Goal: Use online tool/utility: Utilize a website feature to perform a specific function

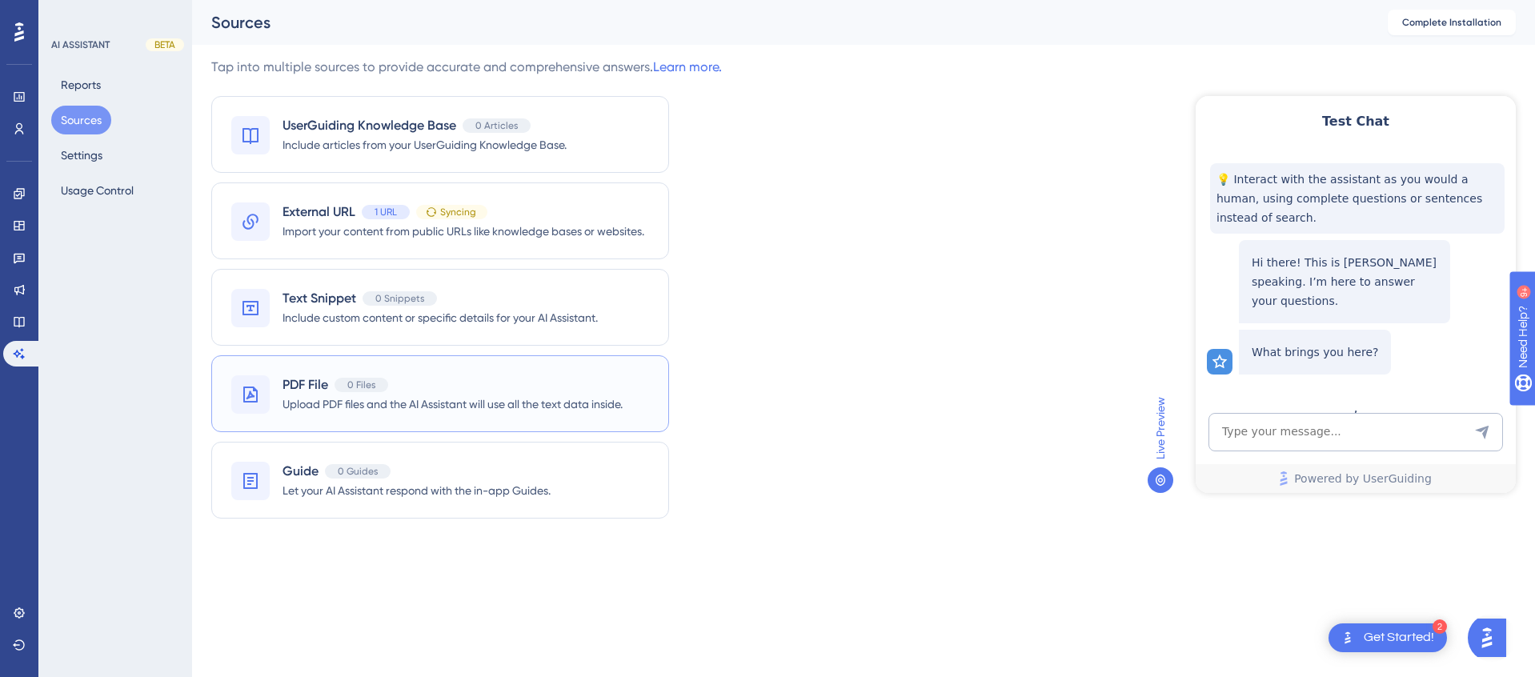
click at [527, 389] on div "PDF File 0 Files" at bounding box center [453, 384] width 340 height 19
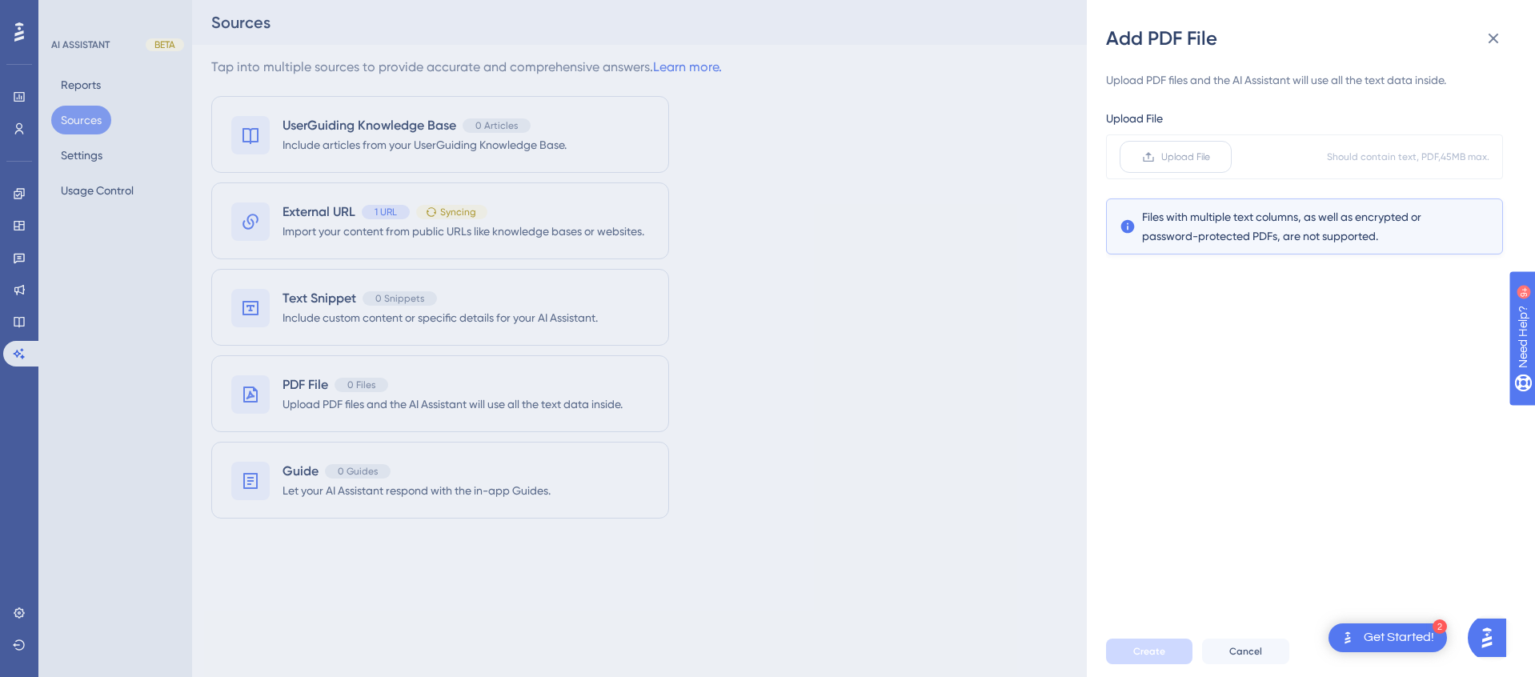
click at [1199, 156] on span "Upload File" at bounding box center [1185, 156] width 49 height 13
click at [1210, 157] on input "Upload File" at bounding box center [1210, 157] width 0 height 0
click at [1161, 652] on span "Create" at bounding box center [1149, 651] width 32 height 13
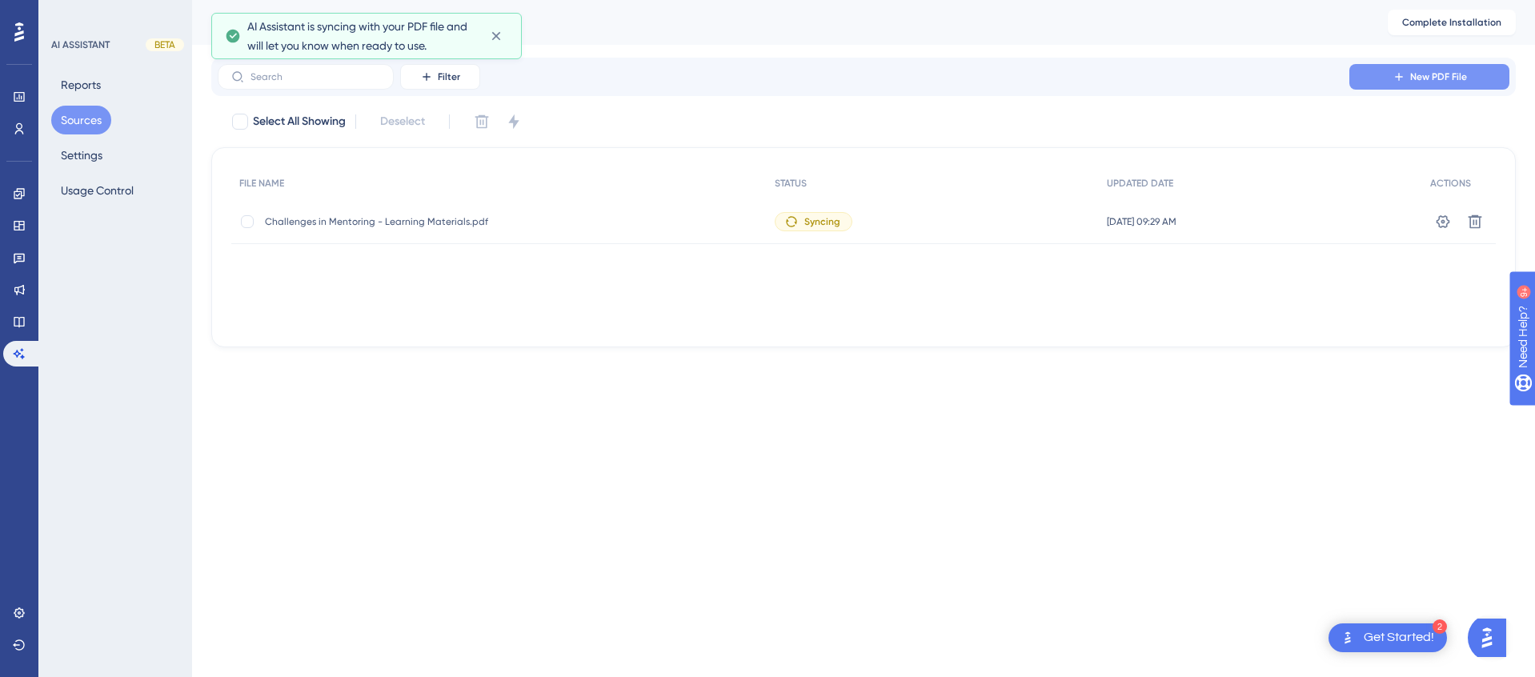
click at [1393, 80] on icon at bounding box center [1399, 76] width 13 height 13
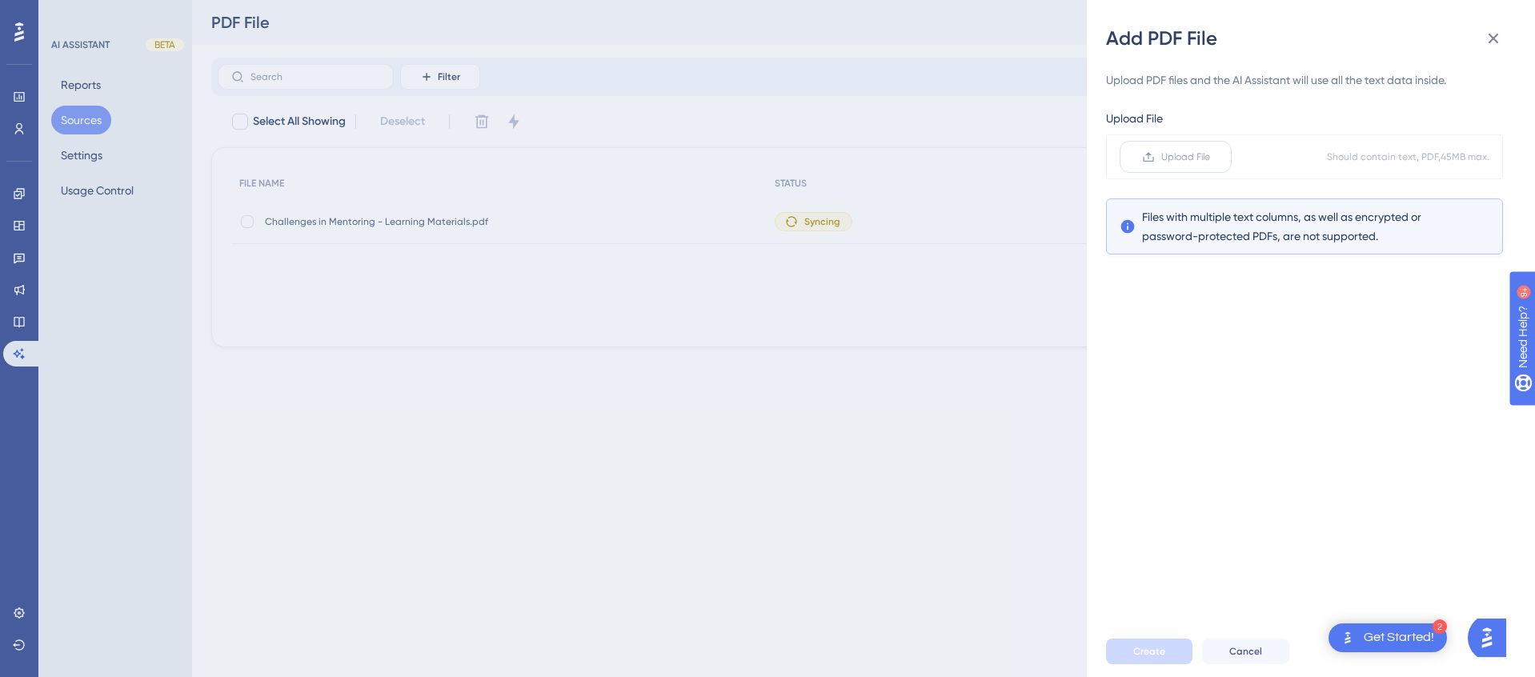
click at [1186, 158] on span "Upload File" at bounding box center [1185, 156] width 49 height 13
click at [1210, 157] on input "Upload File" at bounding box center [1210, 157] width 0 height 0
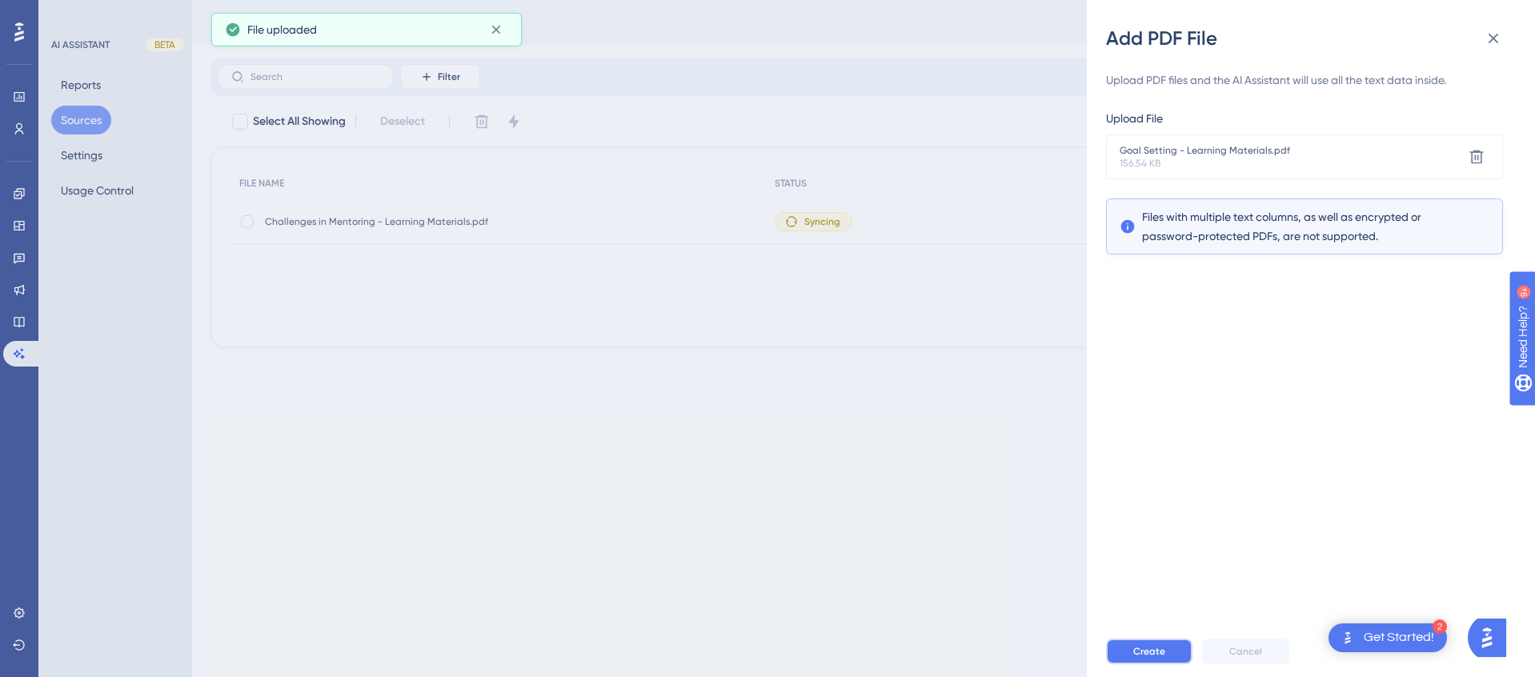
click at [1155, 651] on span "Create" at bounding box center [1149, 651] width 32 height 13
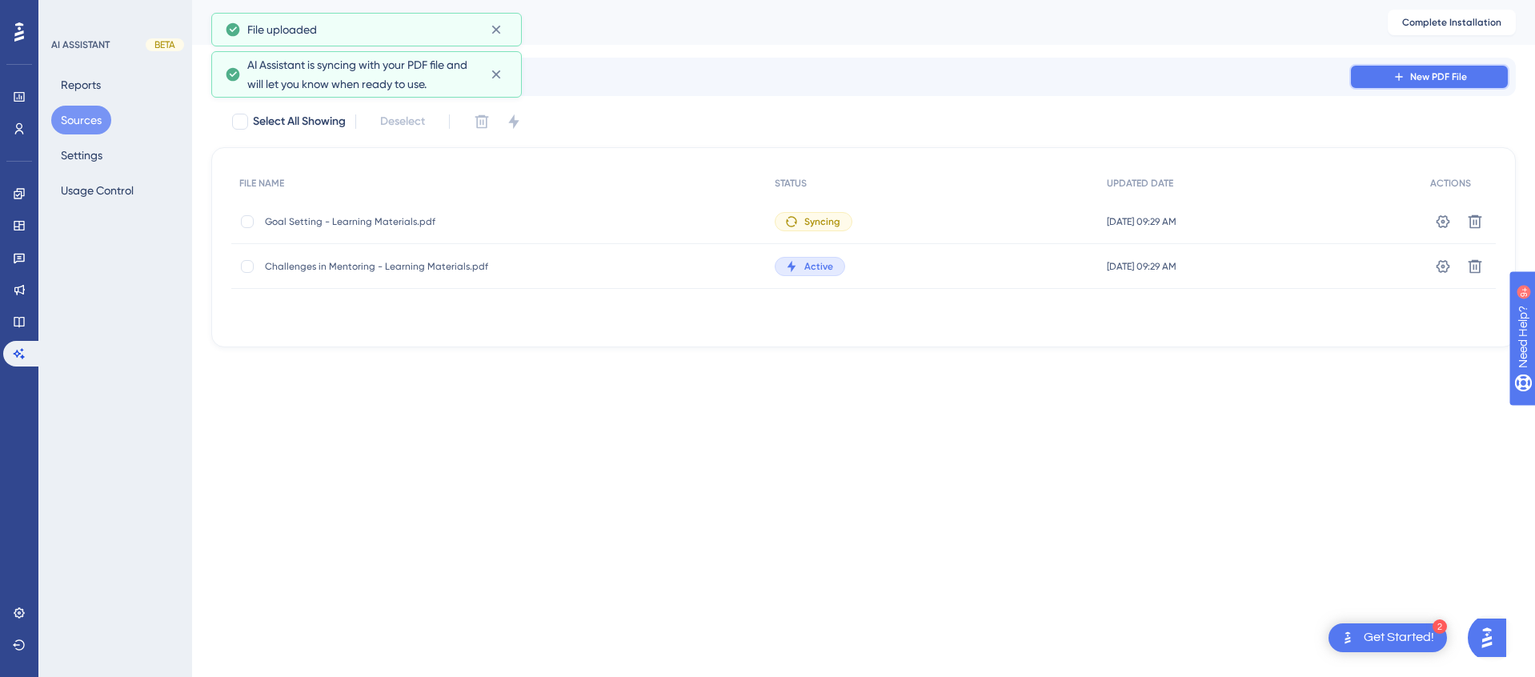
click at [1453, 80] on span "New PDF File" at bounding box center [1438, 76] width 57 height 13
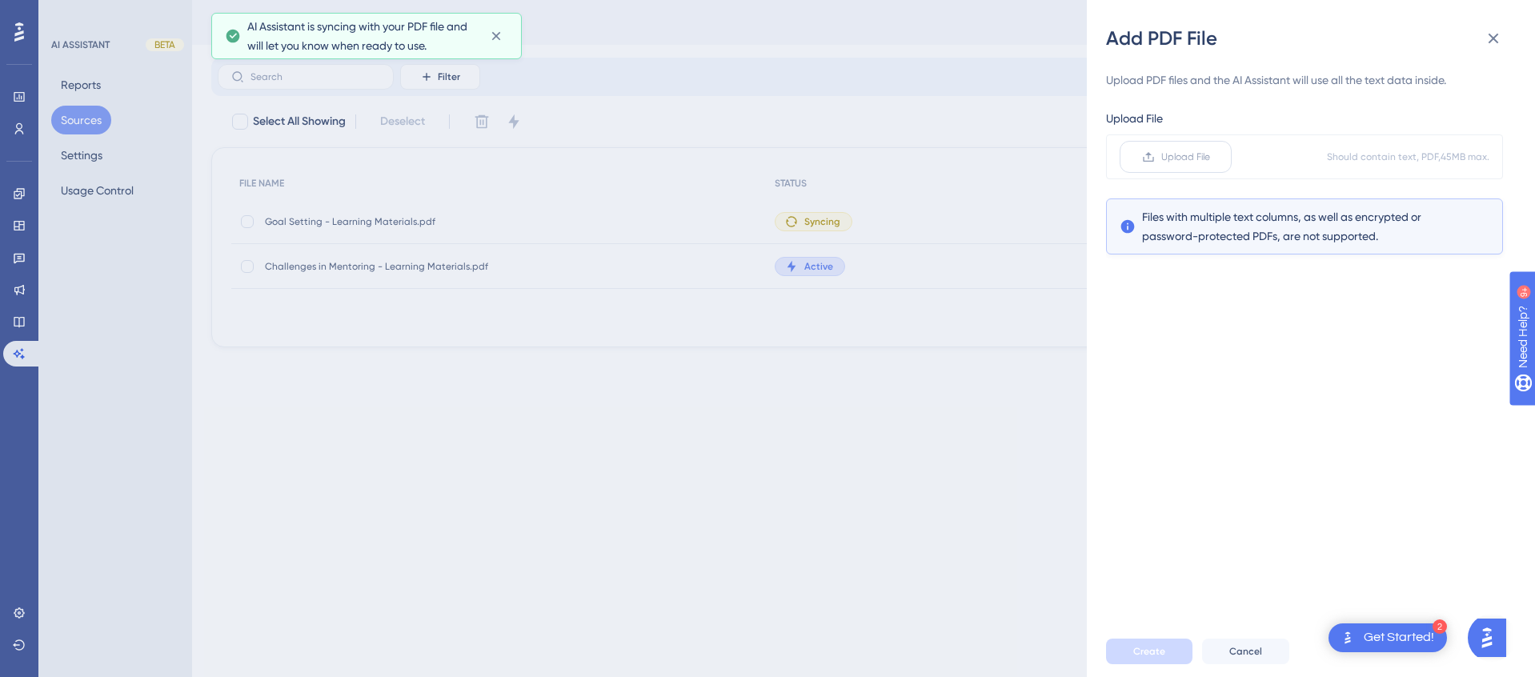
click at [1180, 162] on span "Upload File" at bounding box center [1185, 156] width 49 height 13
click at [1210, 157] on input "Upload File" at bounding box center [1210, 157] width 0 height 0
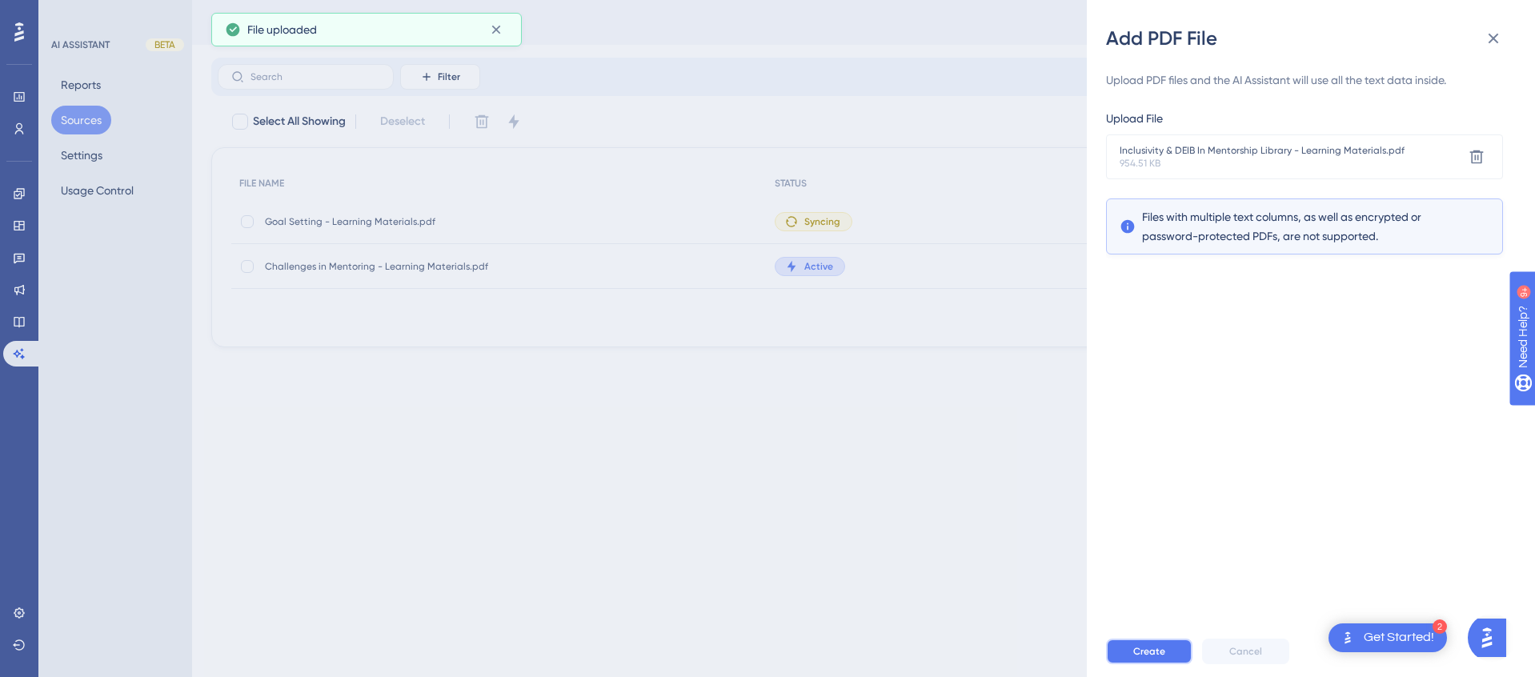
click at [1145, 651] on span "Create" at bounding box center [1149, 651] width 32 height 13
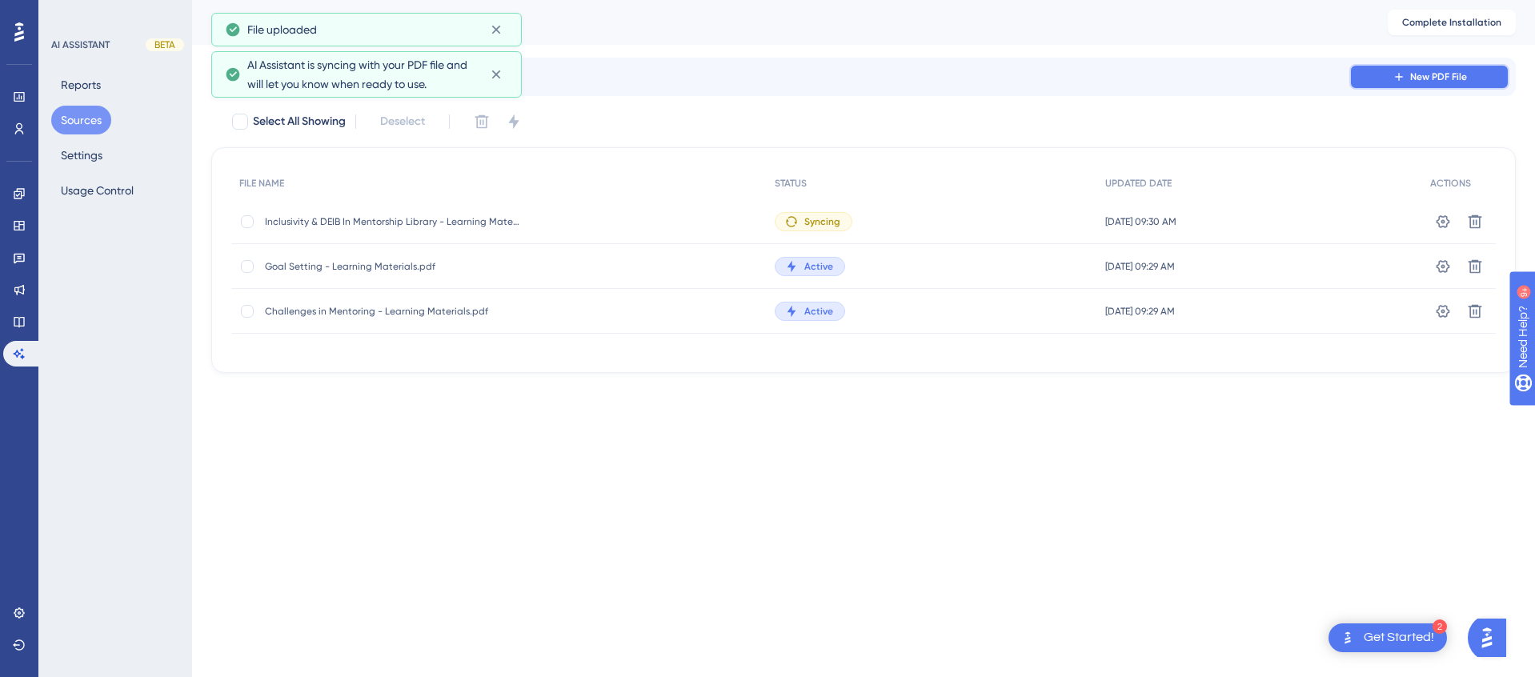
click at [1398, 69] on button "New PDF File" at bounding box center [1429, 77] width 160 height 26
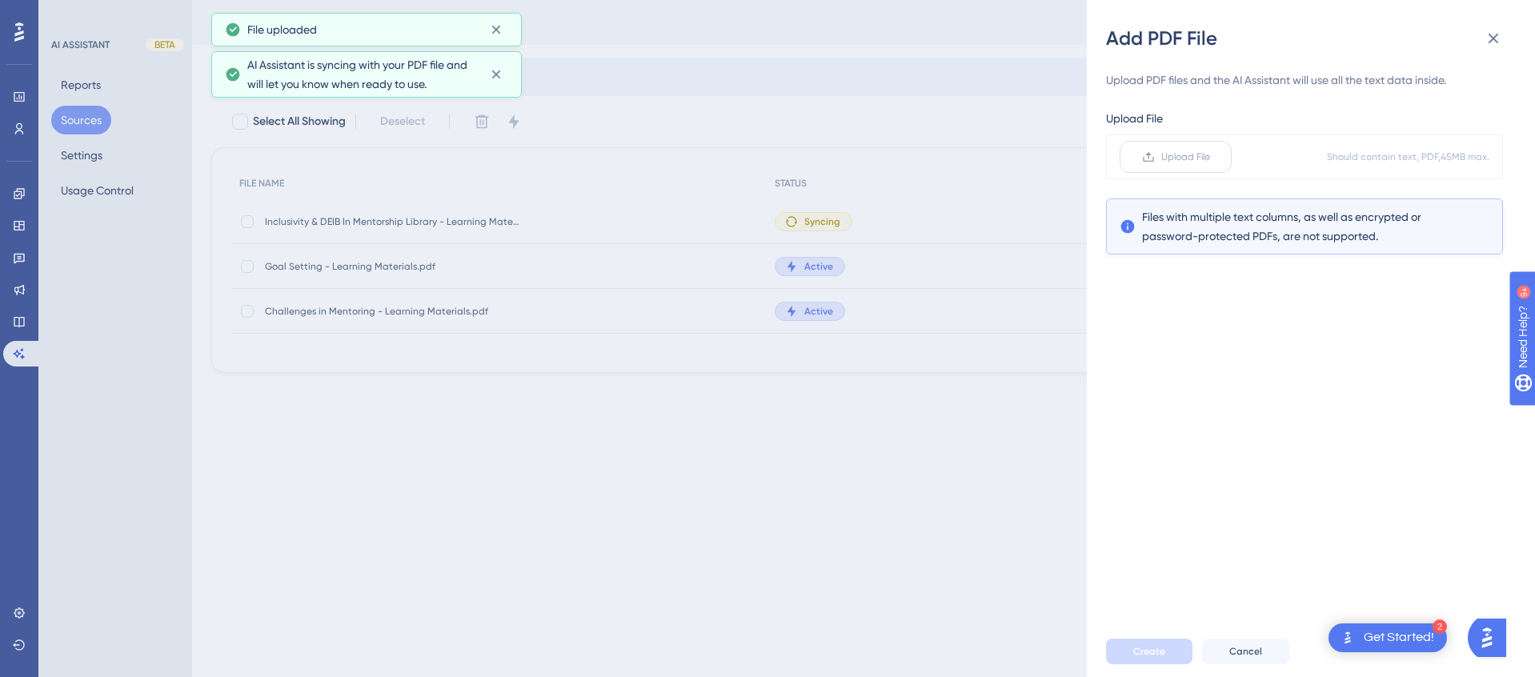
click at [1172, 158] on span "Upload File" at bounding box center [1185, 156] width 49 height 13
click at [1210, 157] on input "Upload File" at bounding box center [1210, 157] width 0 height 0
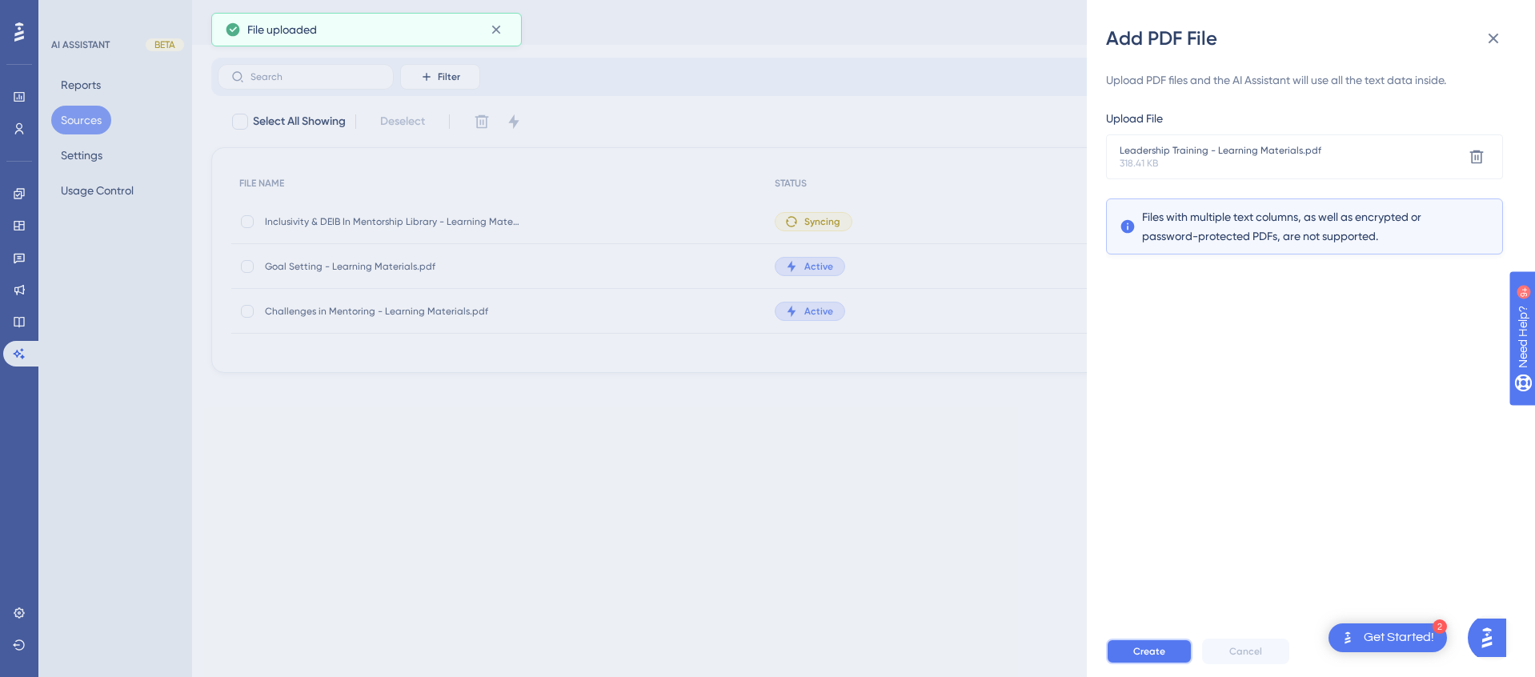
click at [1129, 652] on button "Create" at bounding box center [1149, 652] width 86 height 26
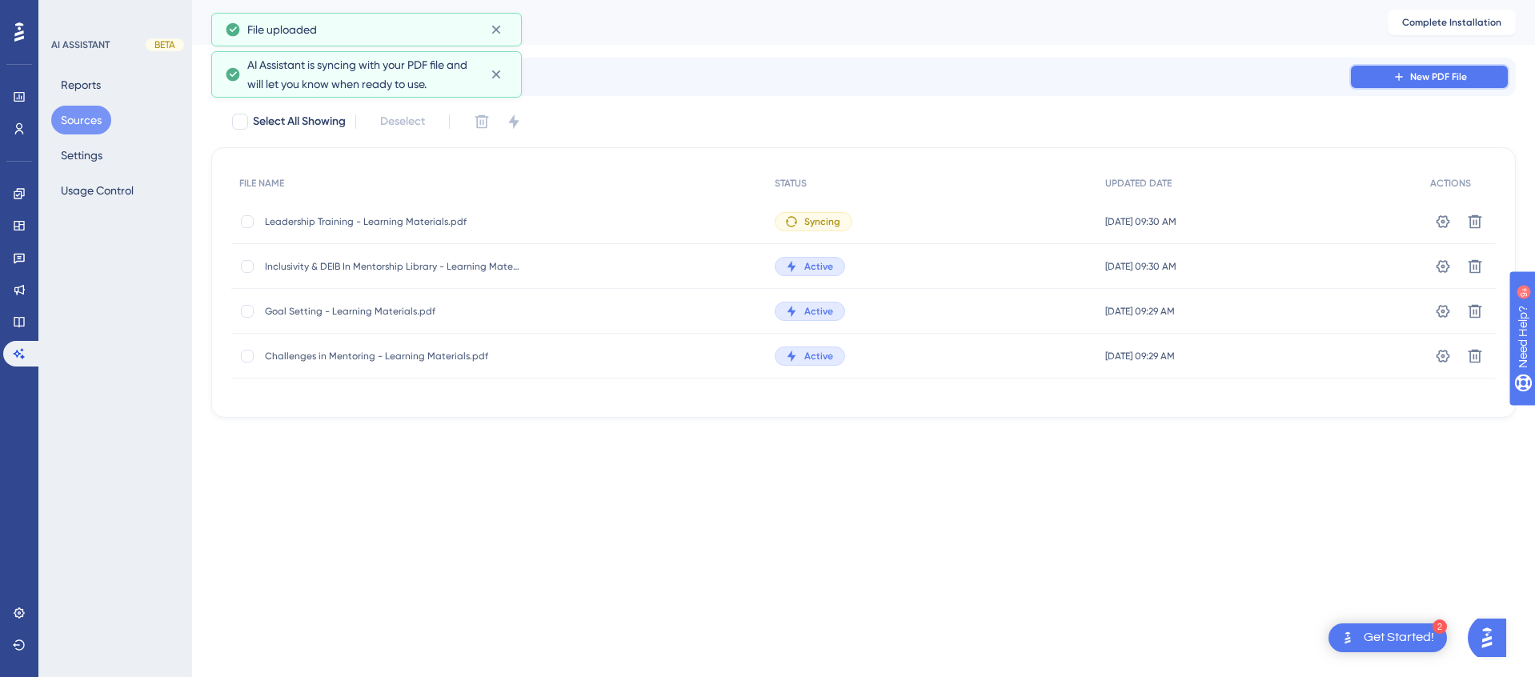
click at [1388, 73] on button "New PDF File" at bounding box center [1429, 77] width 160 height 26
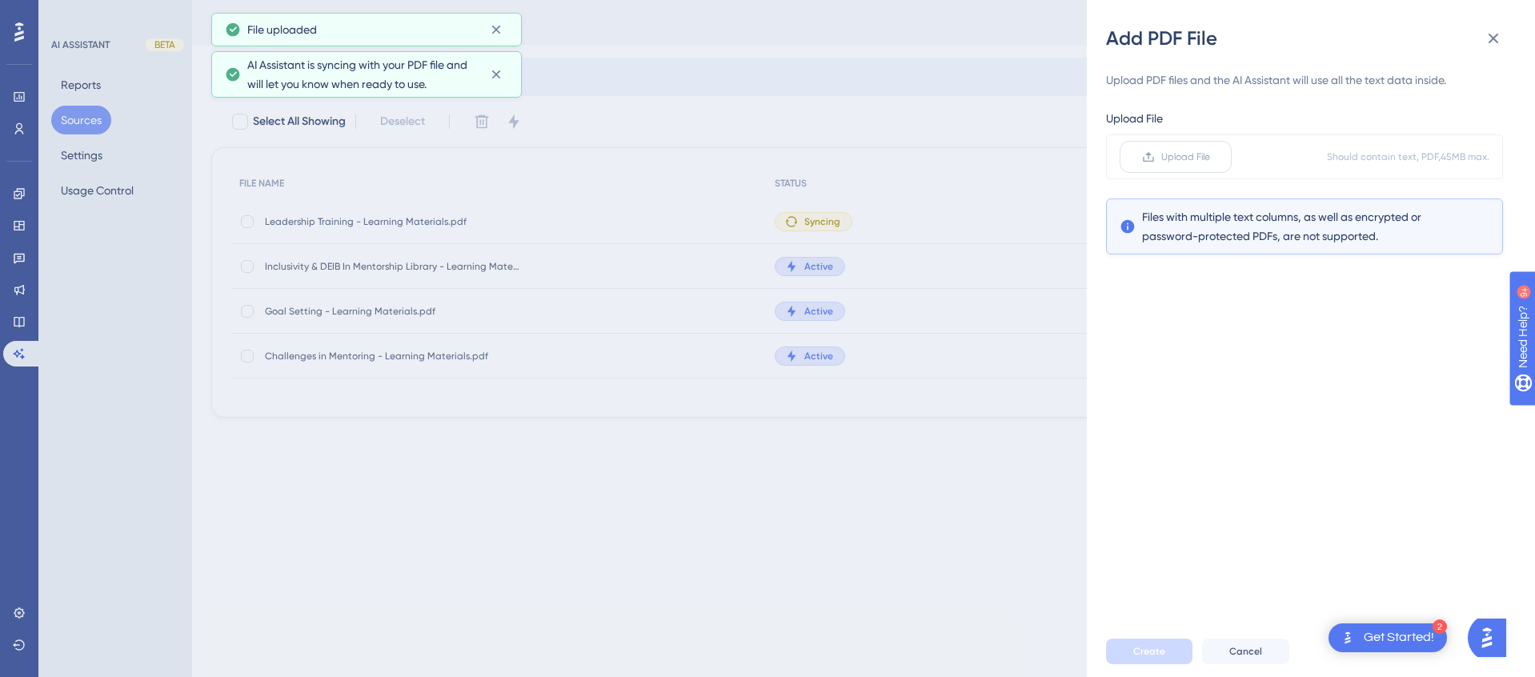
click at [1158, 142] on label "Upload File" at bounding box center [1176, 157] width 112 height 32
click at [1210, 157] on input "Upload File" at bounding box center [1210, 157] width 0 height 0
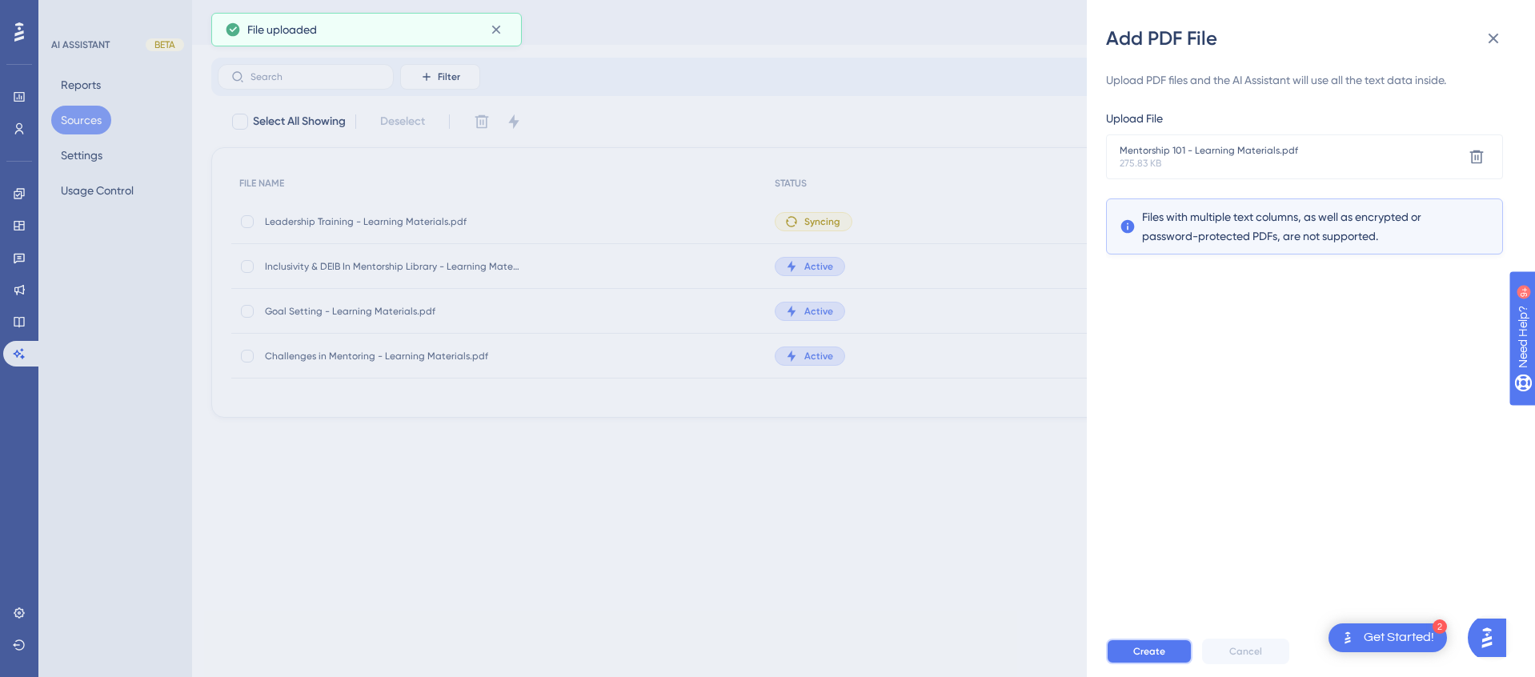
click at [1138, 654] on span "Create" at bounding box center [1149, 651] width 32 height 13
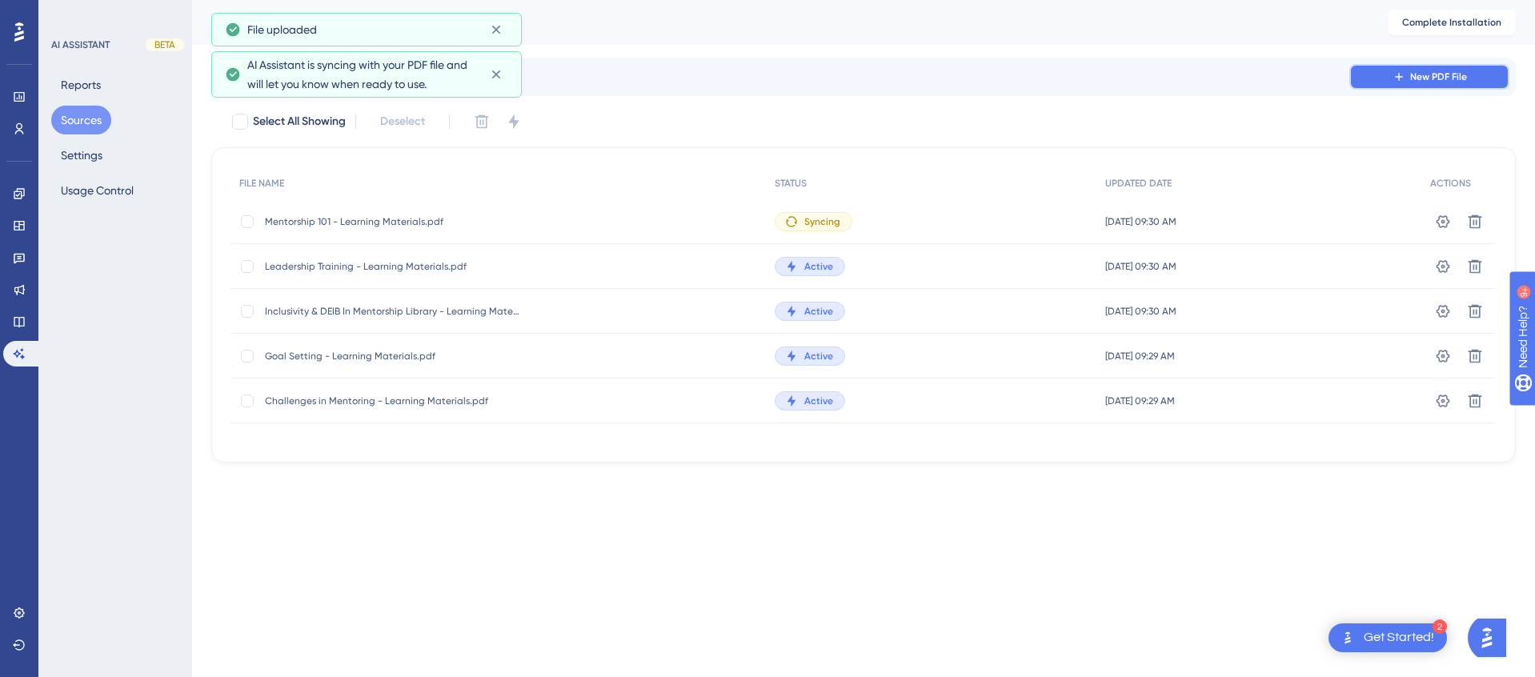
click at [1407, 82] on button "New PDF File" at bounding box center [1429, 77] width 160 height 26
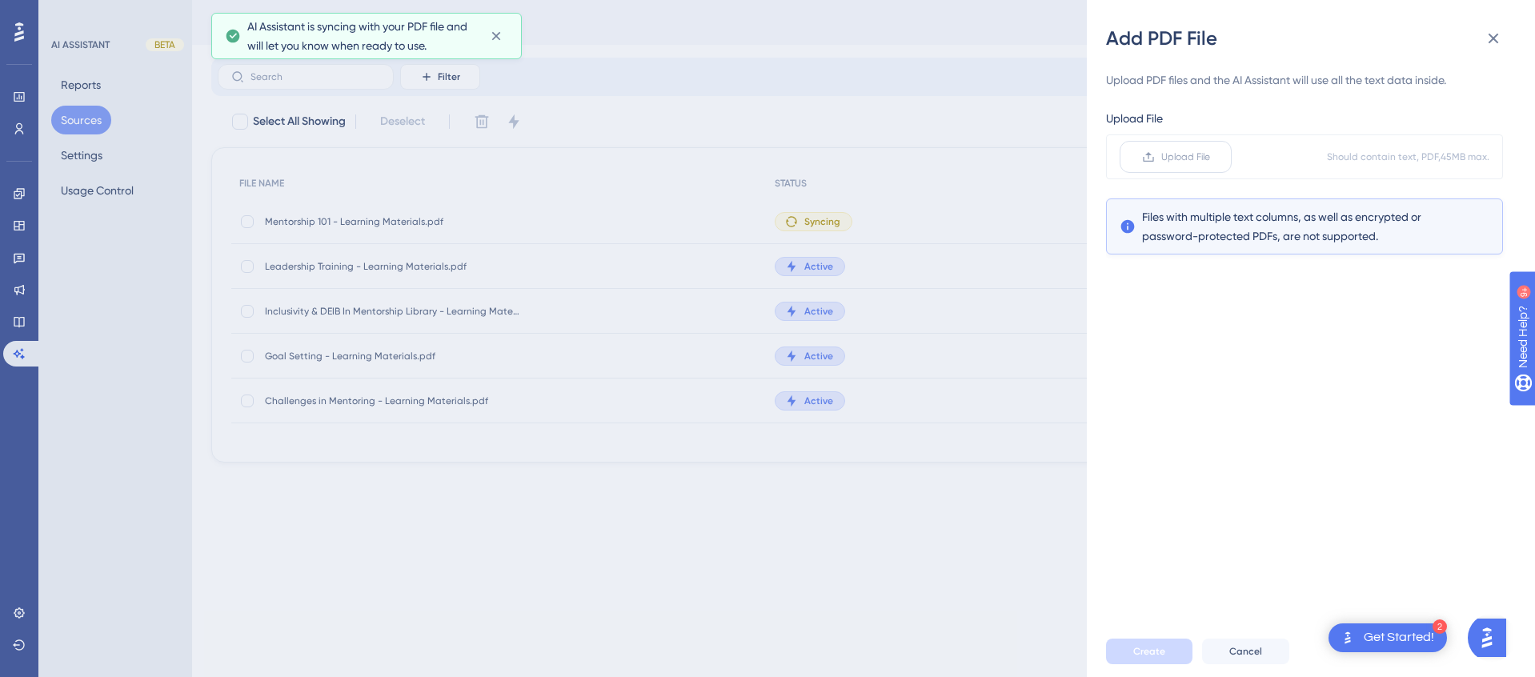
click at [1188, 160] on span "Upload File" at bounding box center [1185, 156] width 49 height 13
click at [1210, 157] on input "Upload File" at bounding box center [1210, 157] width 0 height 0
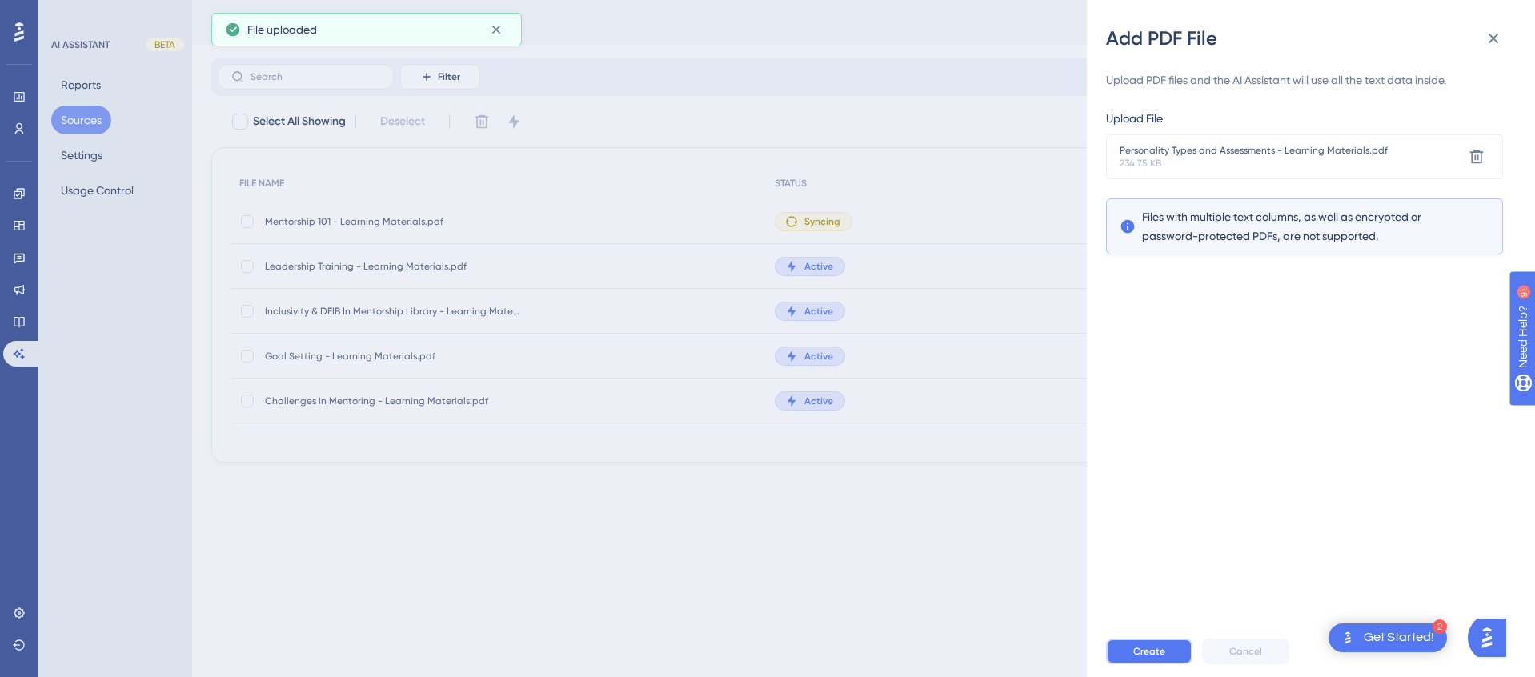
click at [1149, 651] on span "Create" at bounding box center [1149, 651] width 32 height 13
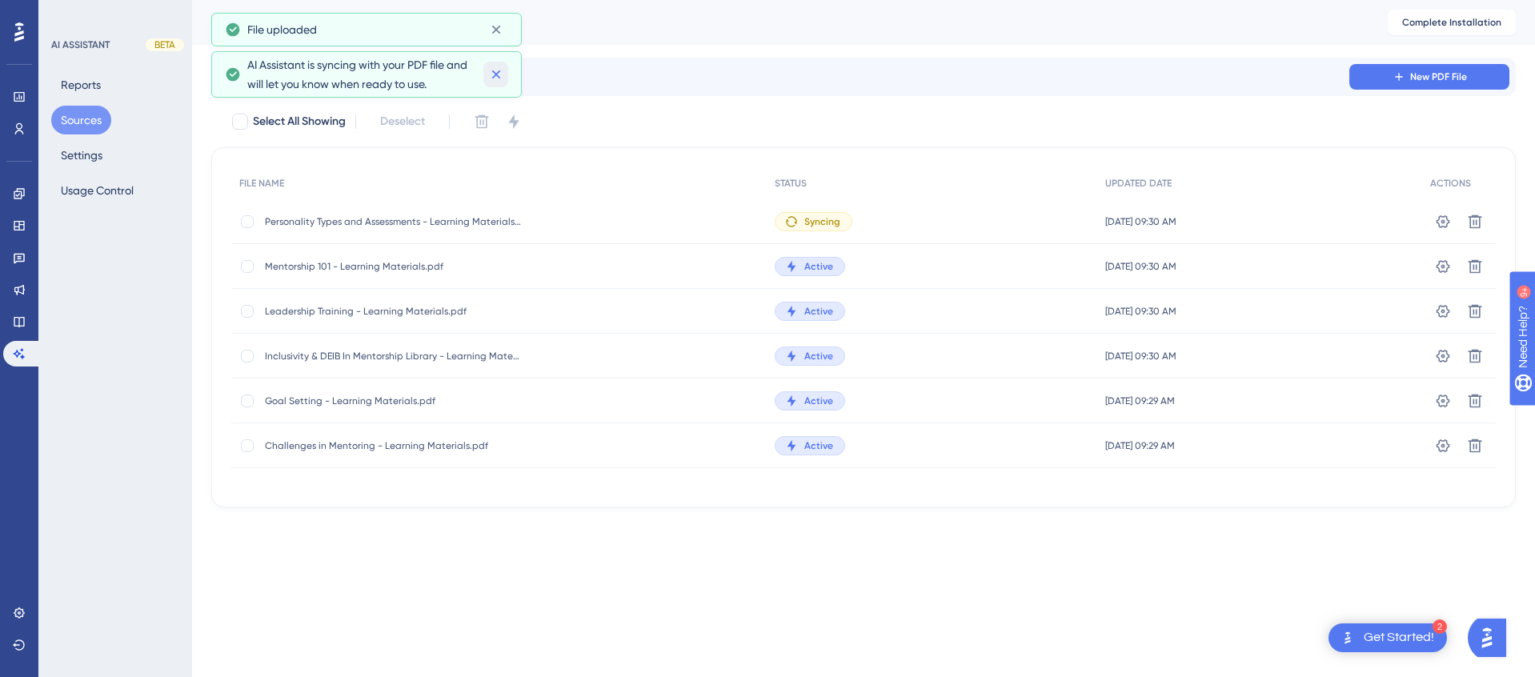
click at [0, 0] on div "Performance Users Engagement Widgets Feedback Product Updates Knowledge Base AI…" at bounding box center [0, 0] width 0 height 0
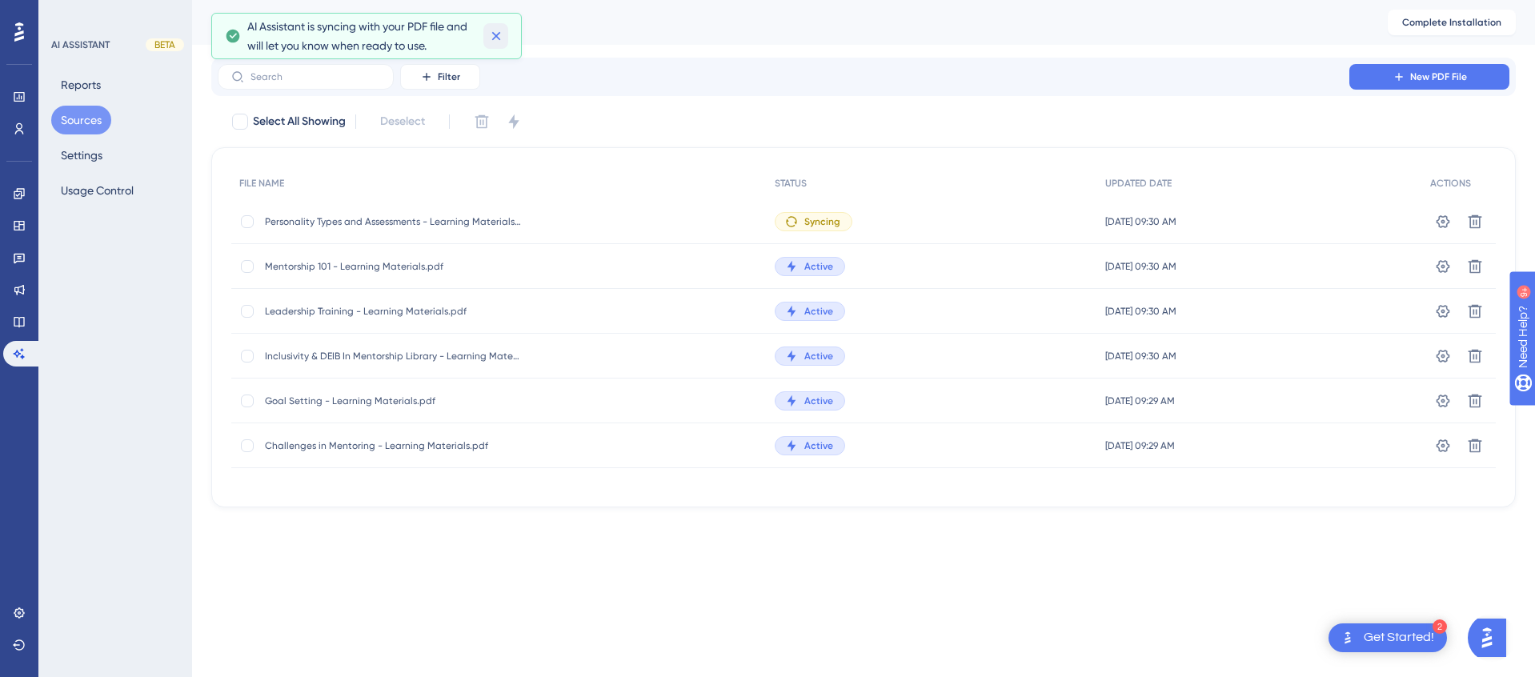
click at [497, 33] on icon at bounding box center [496, 36] width 16 height 16
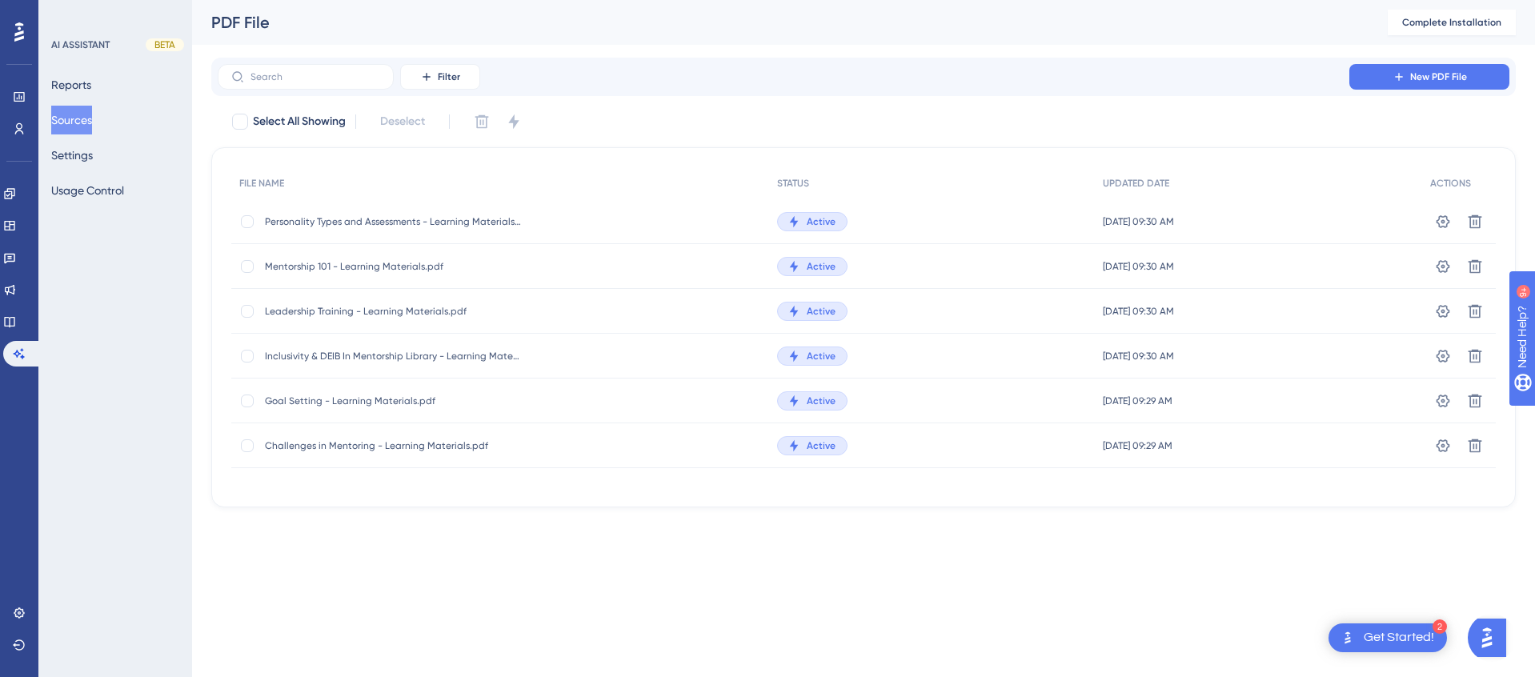
click at [80, 114] on button "Sources" at bounding box center [71, 120] width 41 height 29
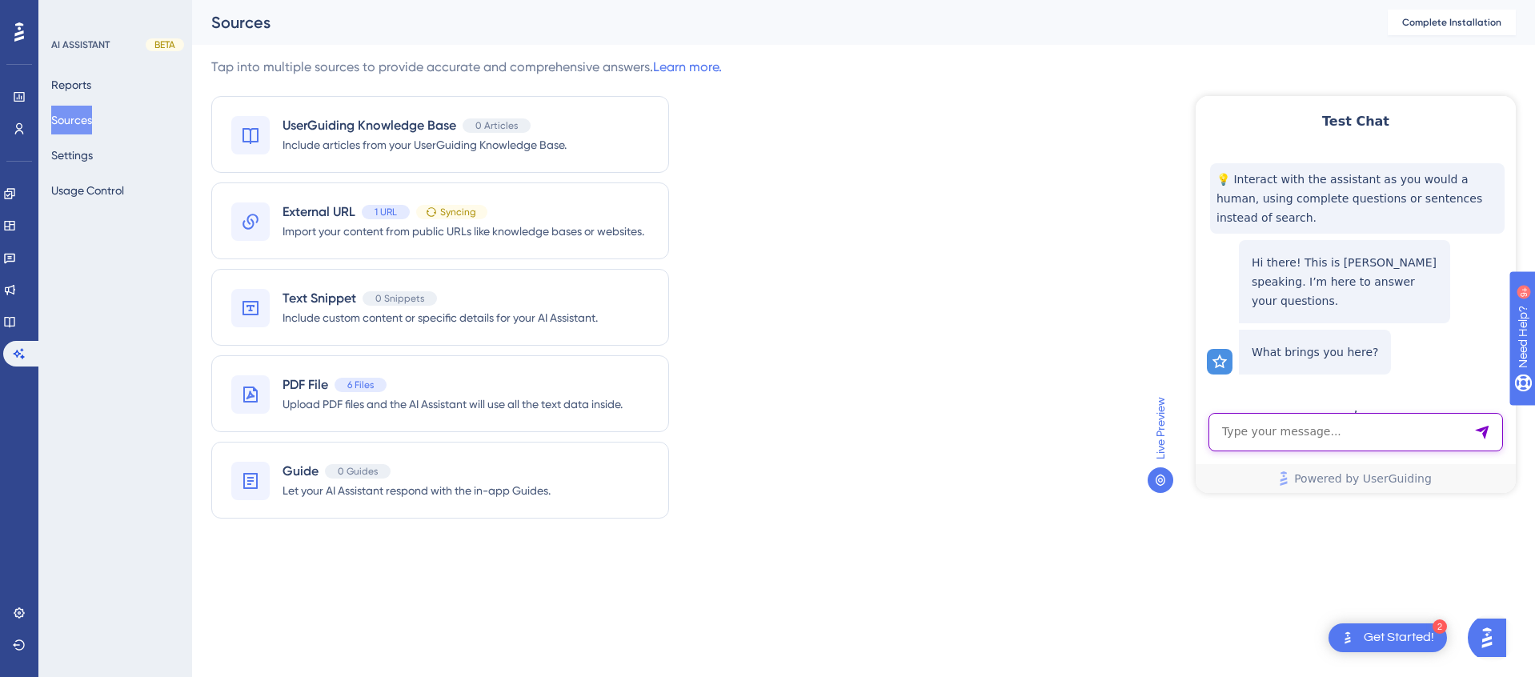
click at [1350, 437] on textarea "AI Assistant Text Input" at bounding box center [1356, 432] width 295 height 38
type textarea "How can I set goals to improve my leadership skills with my mentor?"
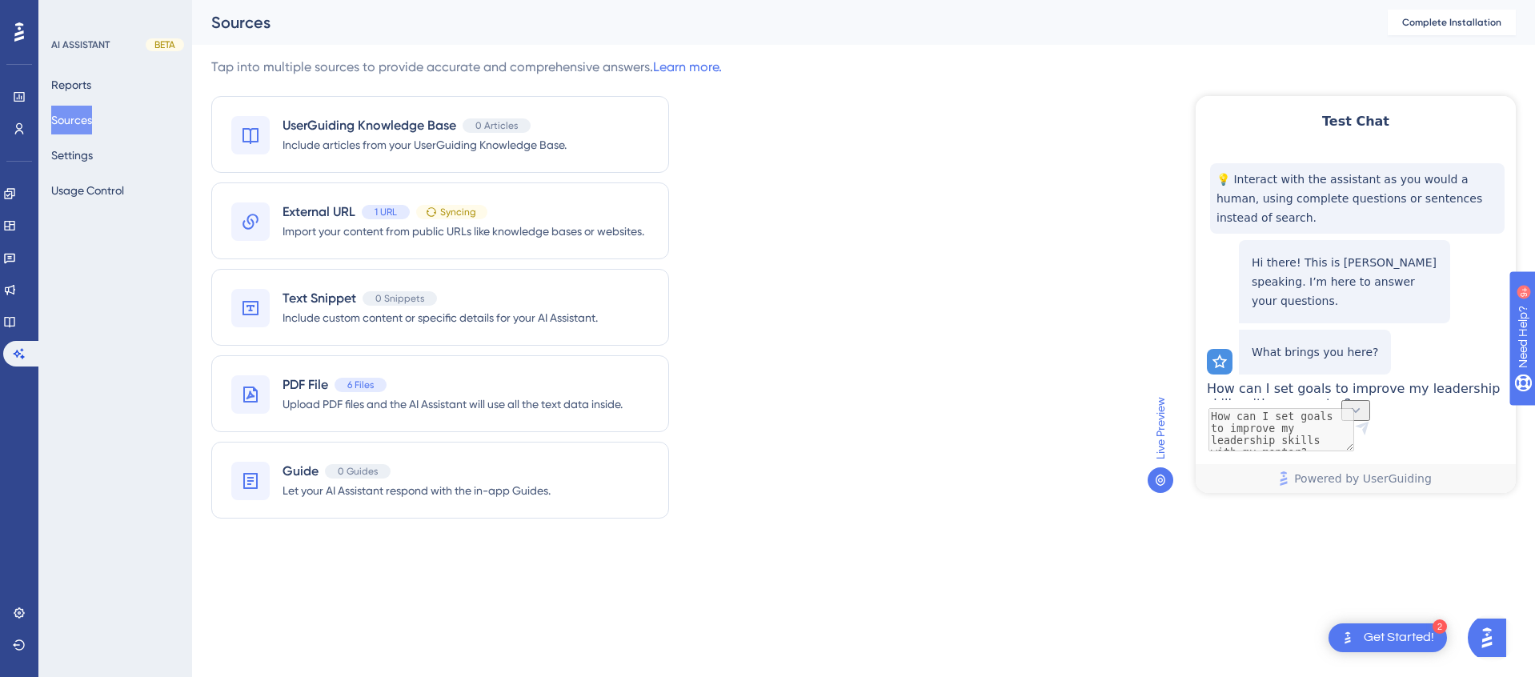
scroll to position [86, 0]
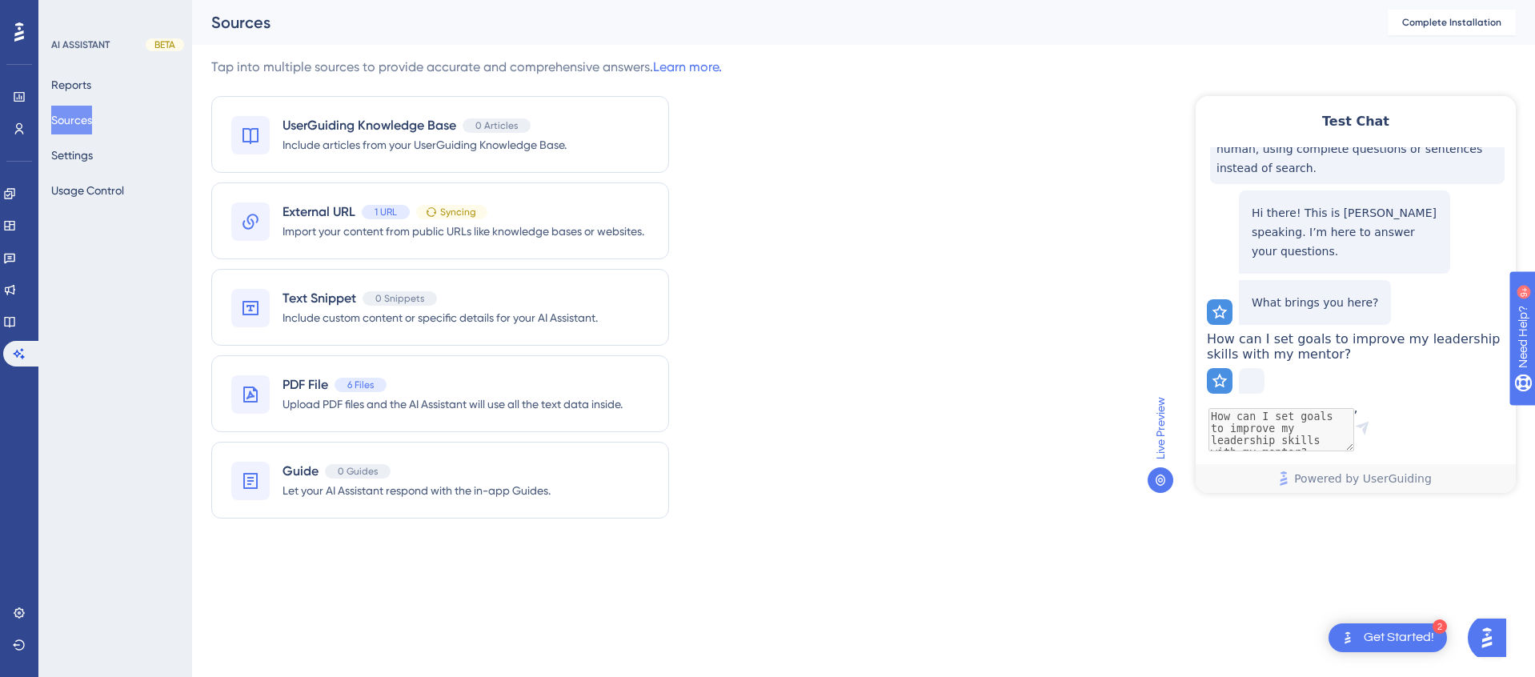
click at [1424, 331] on span "How can I set goals to improve my leadership skills with my mentor?" at bounding box center [1353, 346] width 293 height 30
click at [82, 87] on button "Reports" at bounding box center [71, 84] width 40 height 29
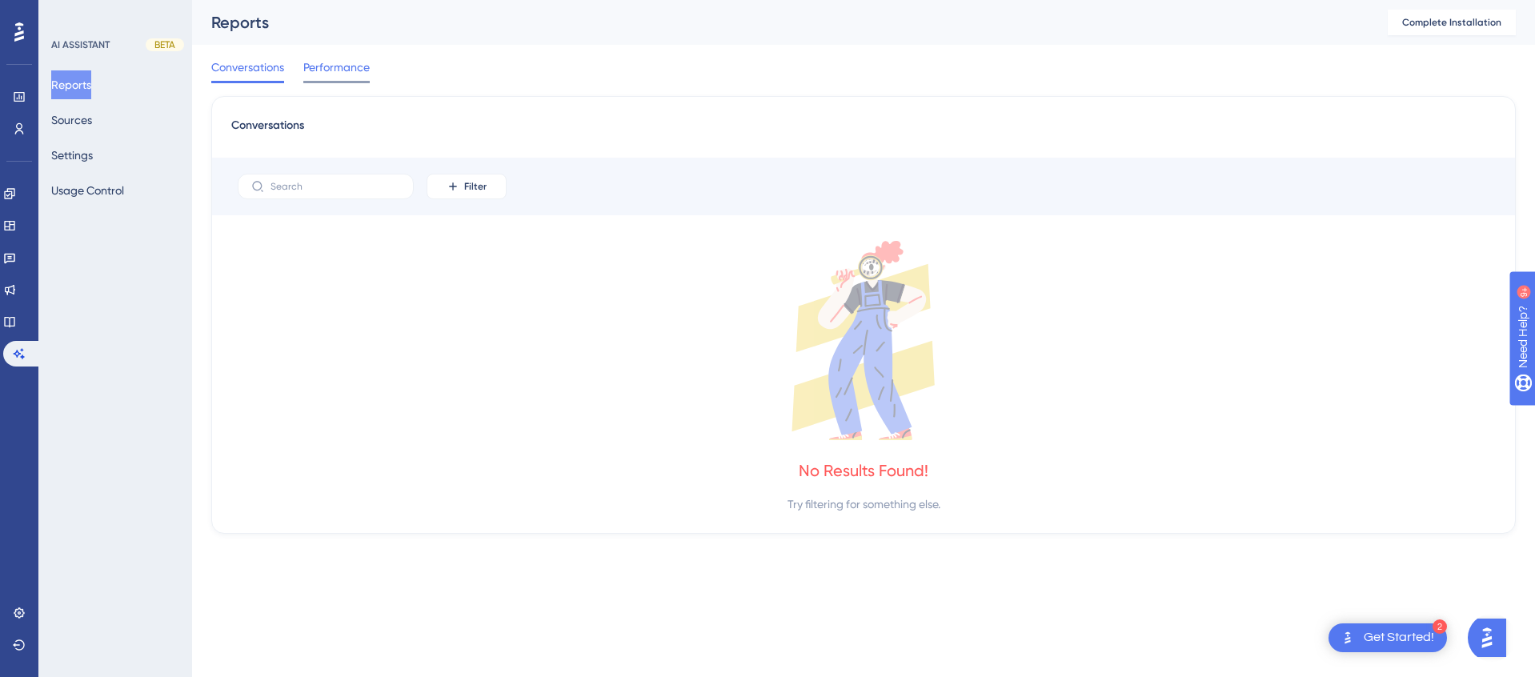
click at [341, 74] on span "Performance" at bounding box center [336, 67] width 66 height 19
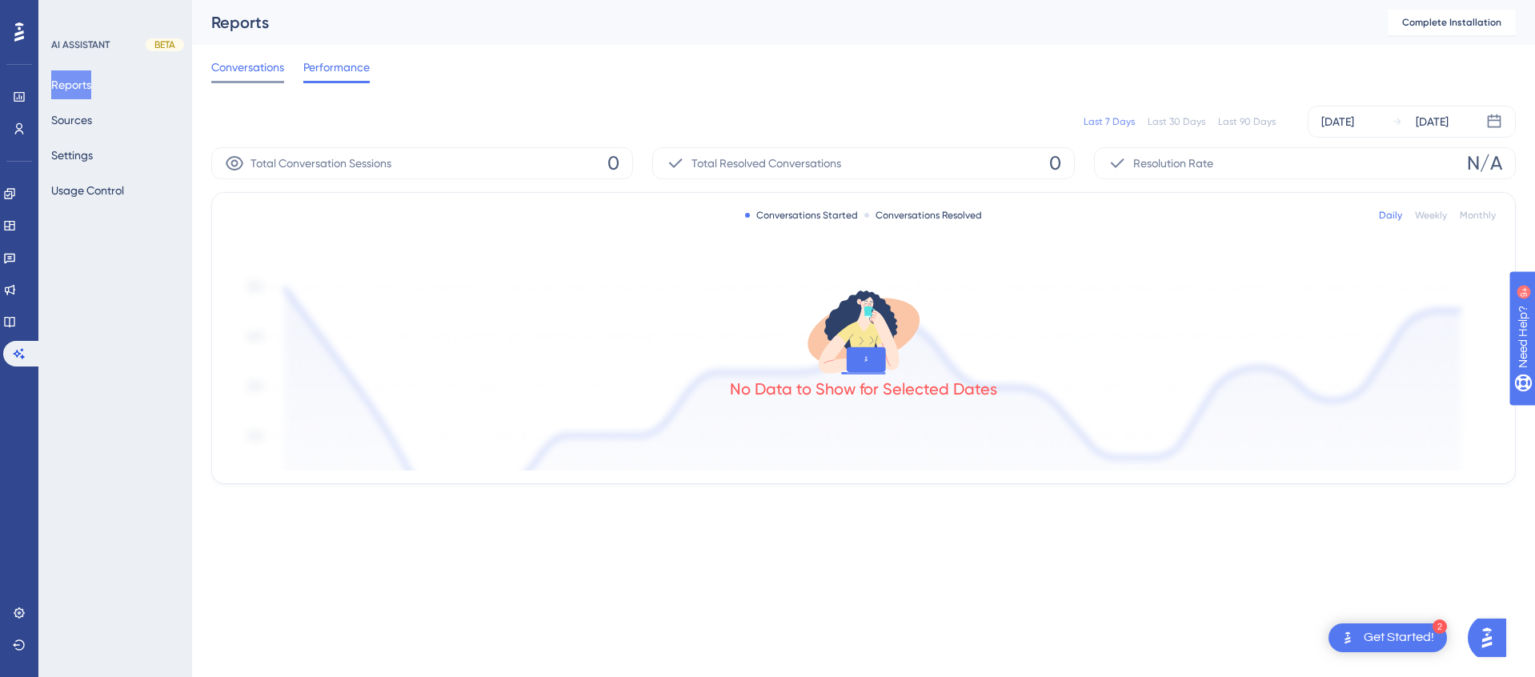
click at [252, 74] on span "Conversations" at bounding box center [247, 67] width 73 height 19
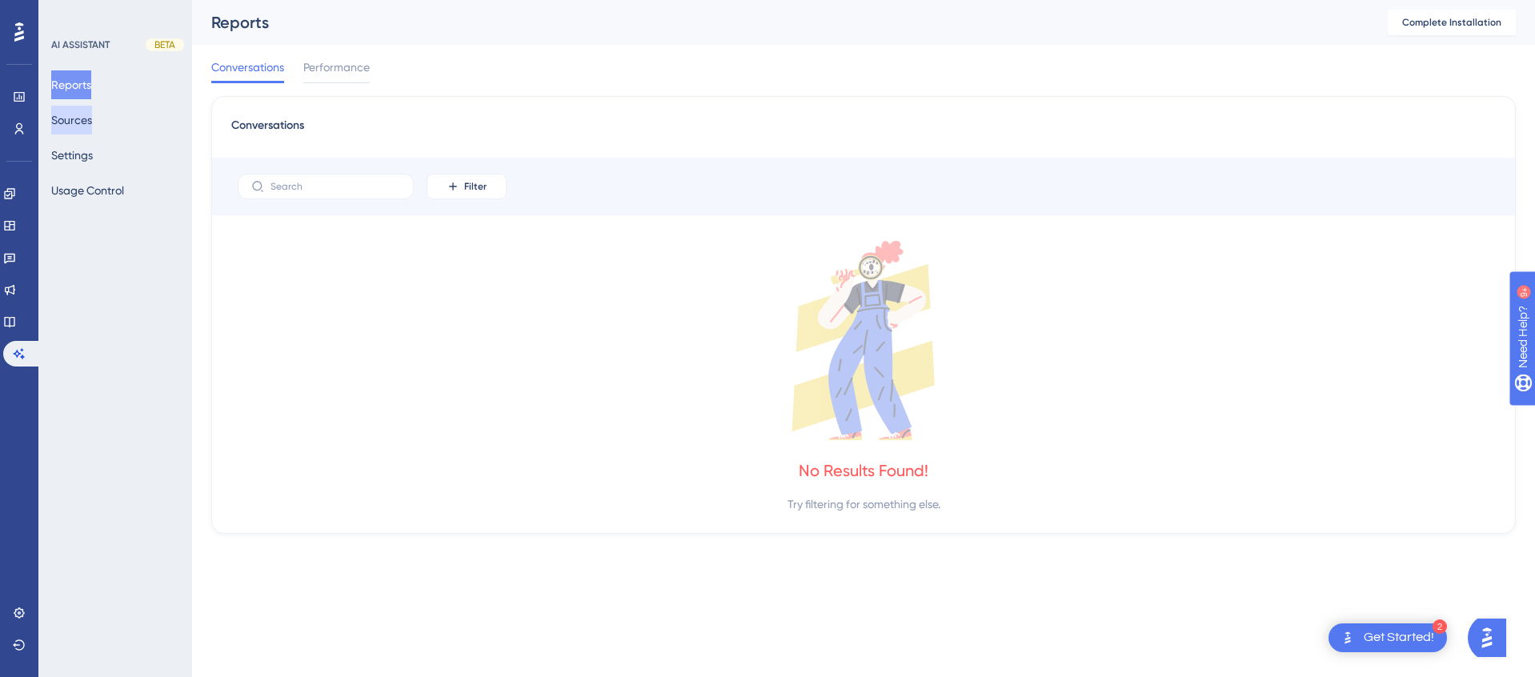
click at [71, 126] on button "Sources" at bounding box center [71, 120] width 41 height 29
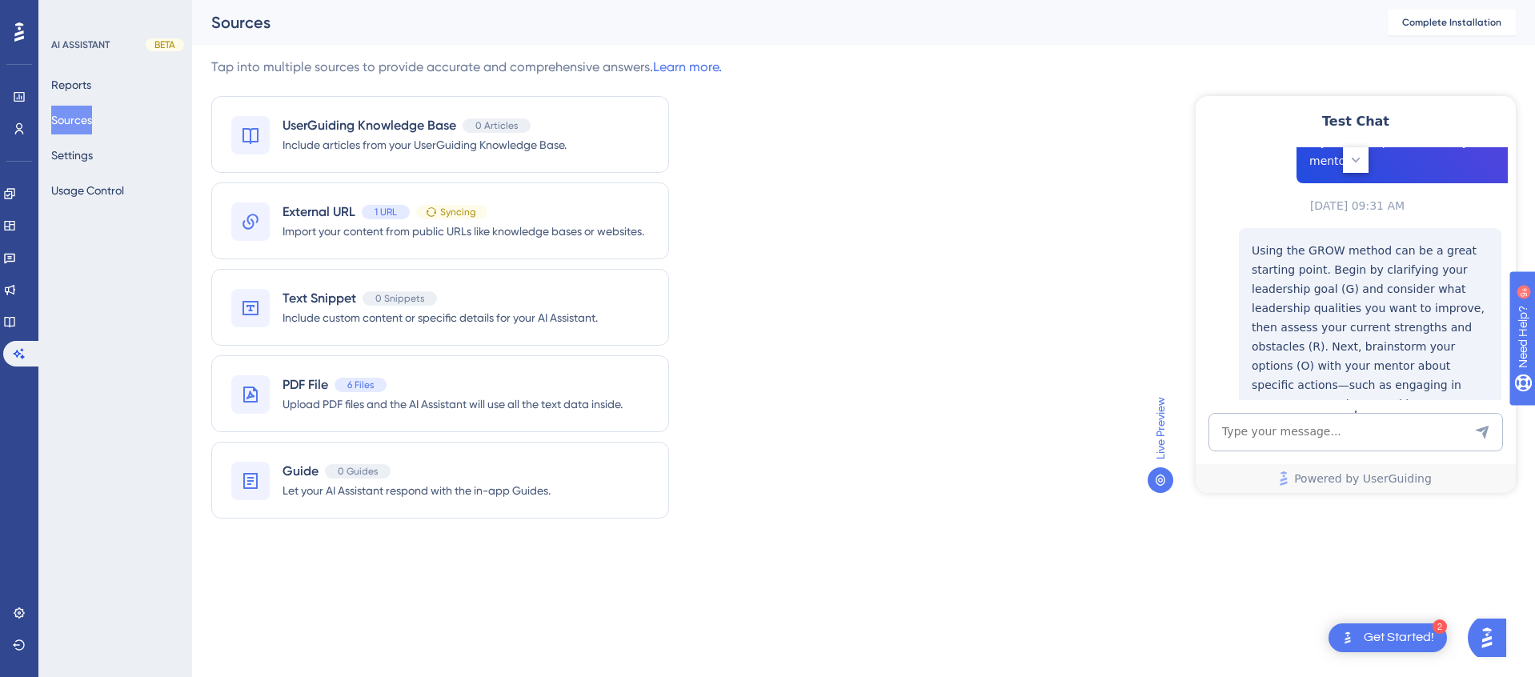
scroll to position [303, 0]
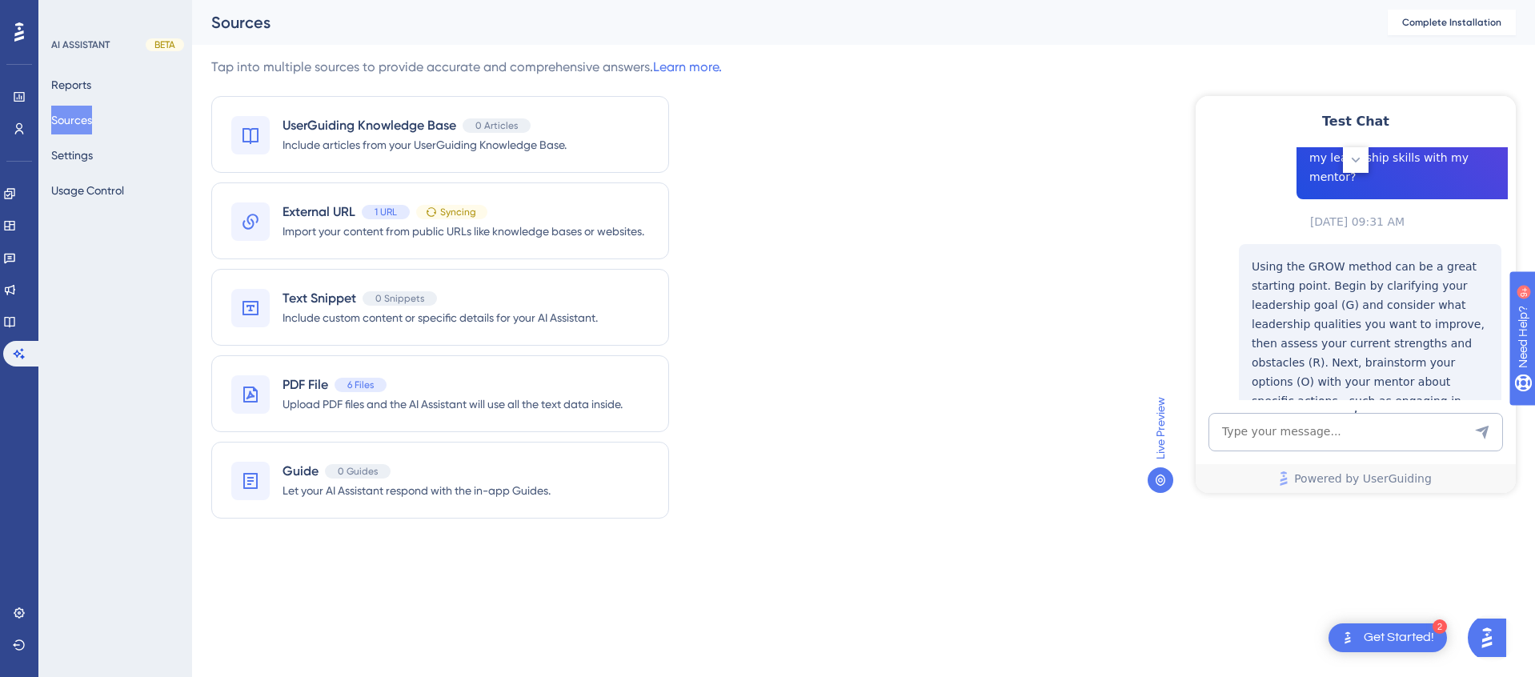
click at [1354, 332] on p "Using the GROW method can be a great starting point. Begin by clarifying your l…" at bounding box center [1370, 410] width 237 height 307
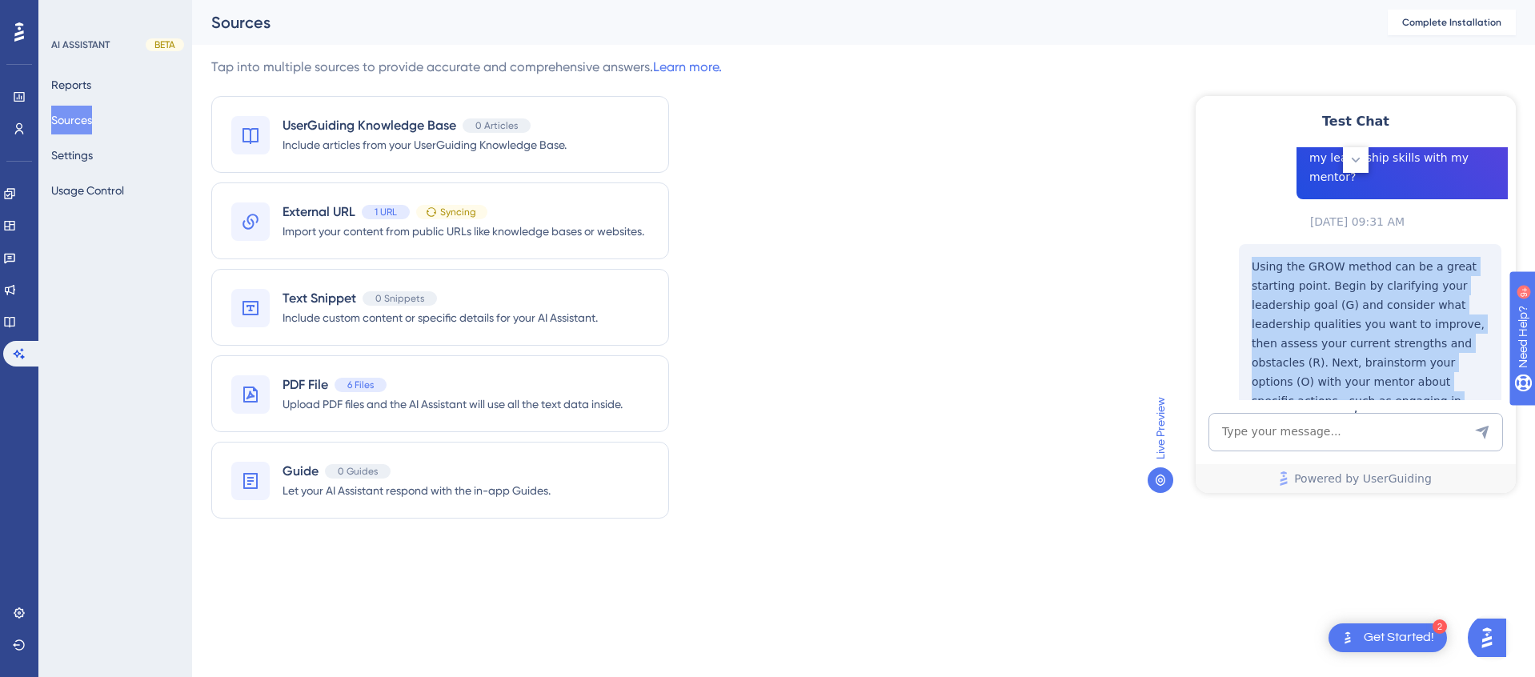
click at [1354, 332] on p "Using the GROW method can be a great starting point. Begin by clarifying your l…" at bounding box center [1370, 410] width 237 height 307
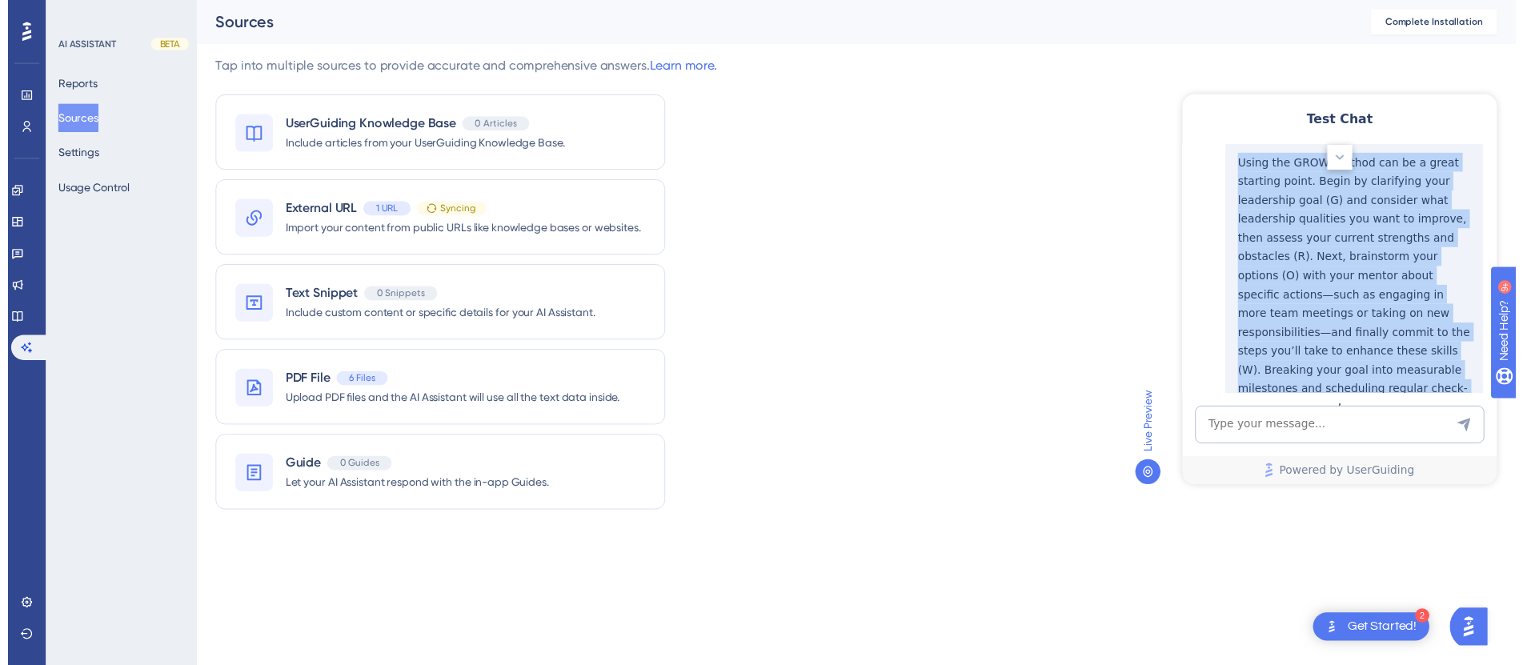
scroll to position [410, 0]
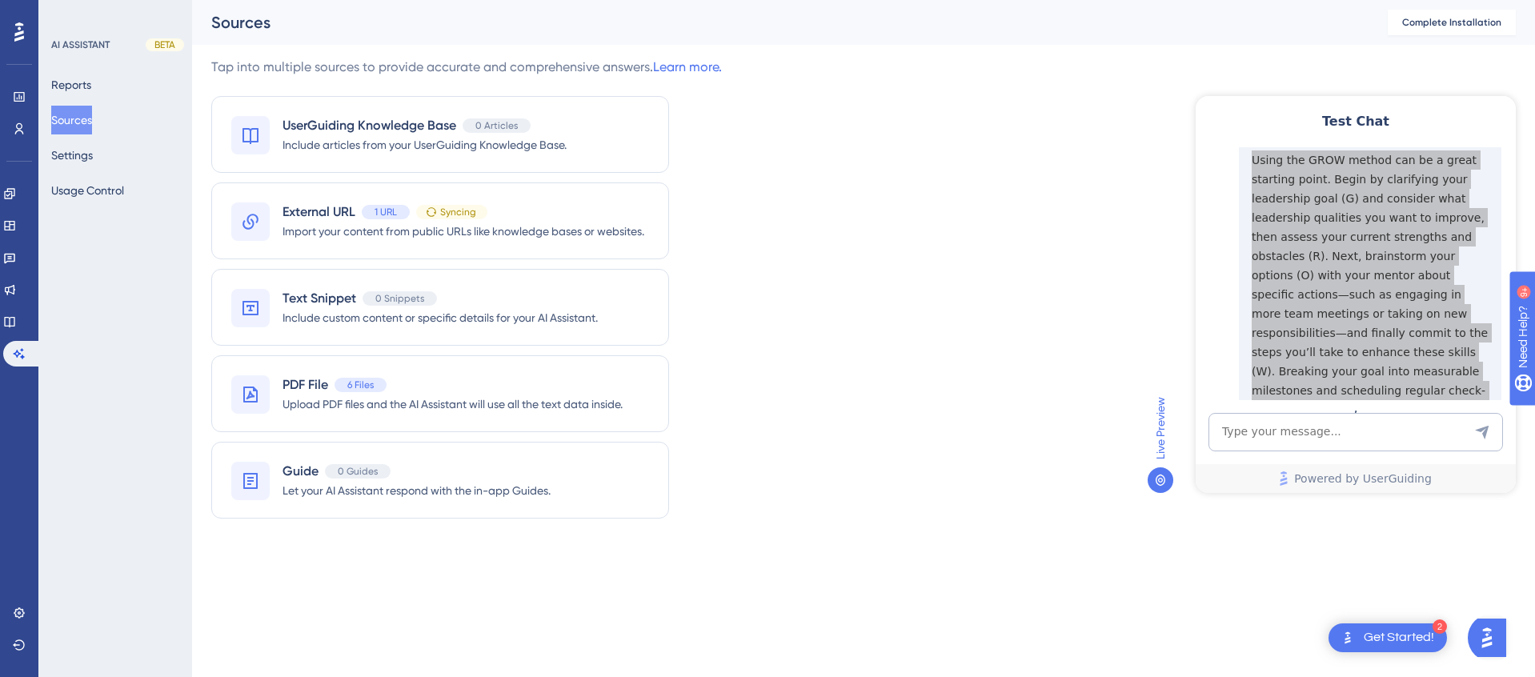
click at [993, 345] on div "Tap into multiple sources to provide accurate and comprehensive answers. Learn …" at bounding box center [863, 298] width 1305 height 480
click at [379, 506] on div "Guide 0 Guides Let your AI Assistant respond with the in-app Guides." at bounding box center [440, 480] width 458 height 77
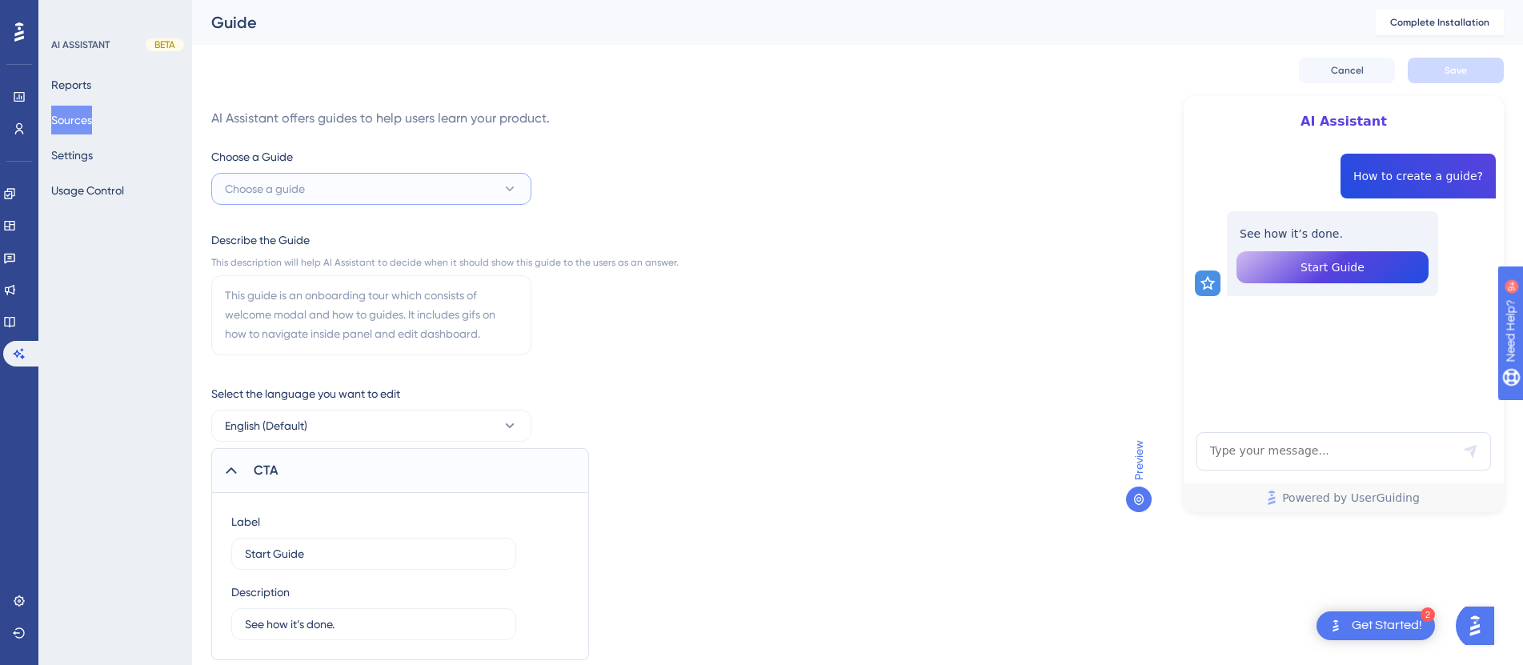
click at [343, 190] on button "Choose a guide" at bounding box center [371, 189] width 320 height 32
click at [648, 195] on div "Choose a Guide Choose a guide No Result Found No Result Found Describe the Guid…" at bounding box center [444, 403] width 467 height 513
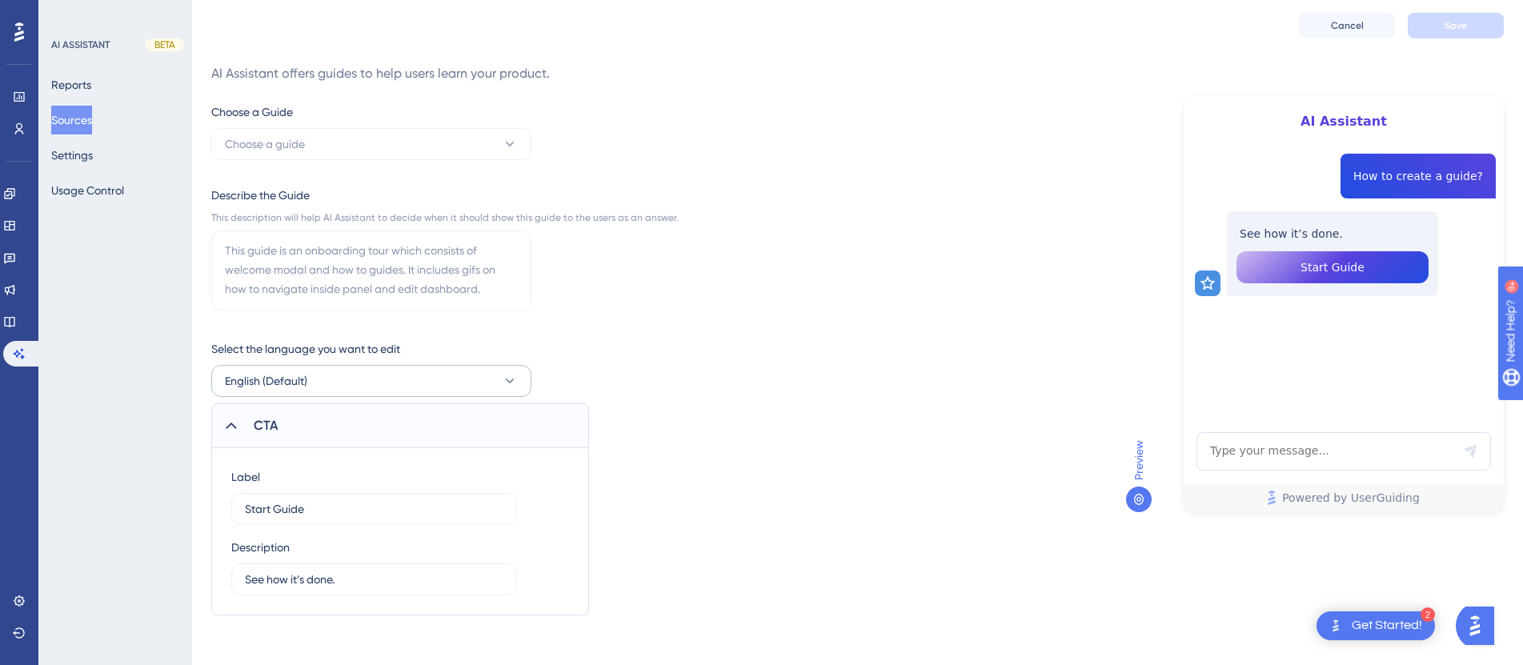
scroll to position [46, 0]
click at [93, 154] on button "Settings" at bounding box center [72, 155] width 42 height 29
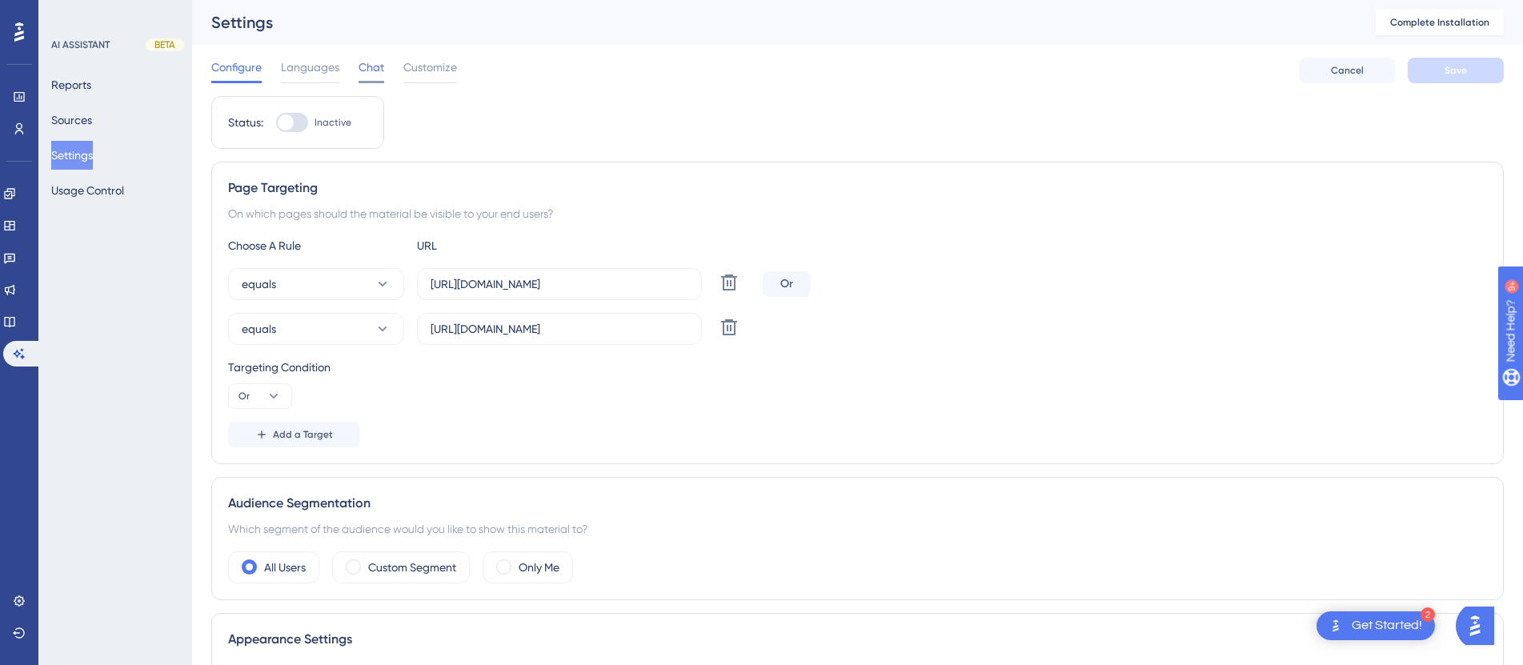
click at [383, 71] on span "Chat" at bounding box center [372, 67] width 26 height 19
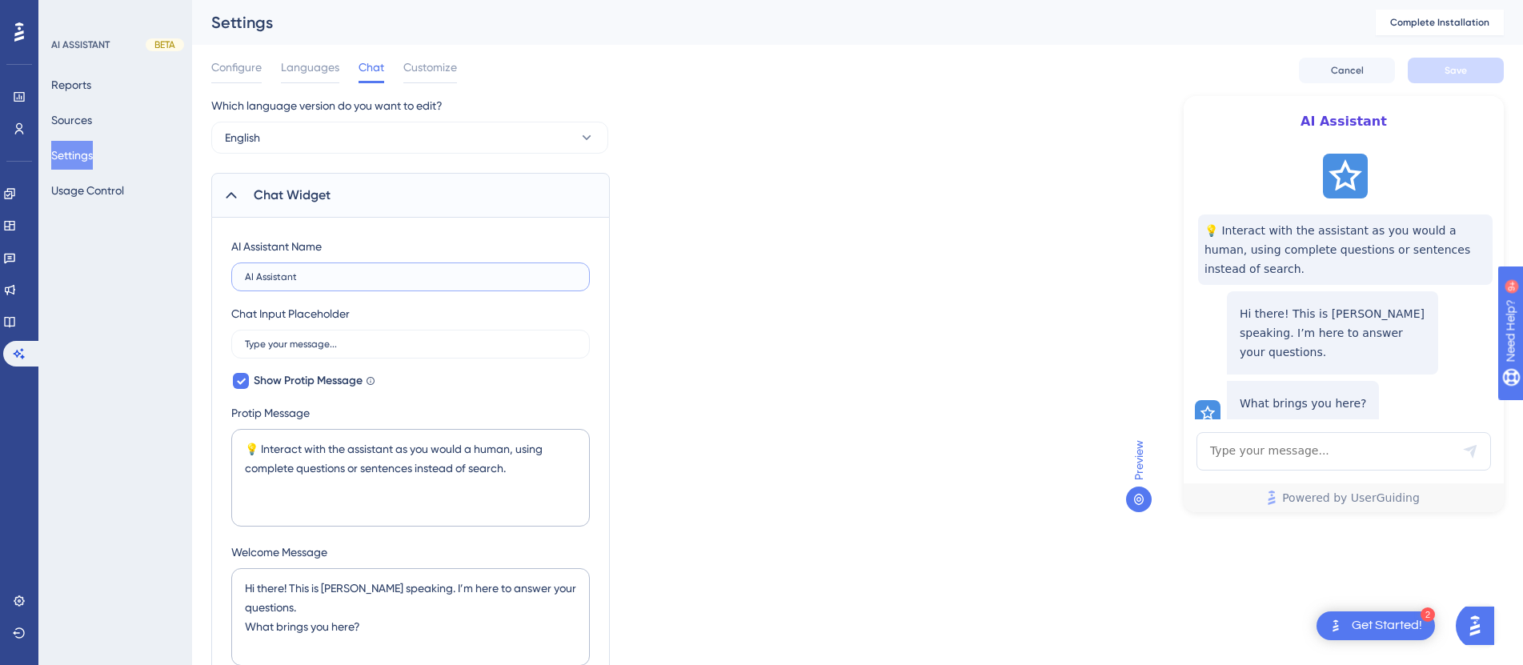
click at [422, 271] on input "AI Assistant" at bounding box center [410, 276] width 331 height 11
click at [389, 250] on div "AI Assistant Name AI Assistant" at bounding box center [410, 264] width 359 height 54
click at [379, 269] on label "AI Assistant" at bounding box center [410, 277] width 359 height 29
click at [379, 271] on input "AI Assistant" at bounding box center [410, 276] width 331 height 11
click at [379, 269] on label "AI Assistant" at bounding box center [410, 277] width 359 height 29
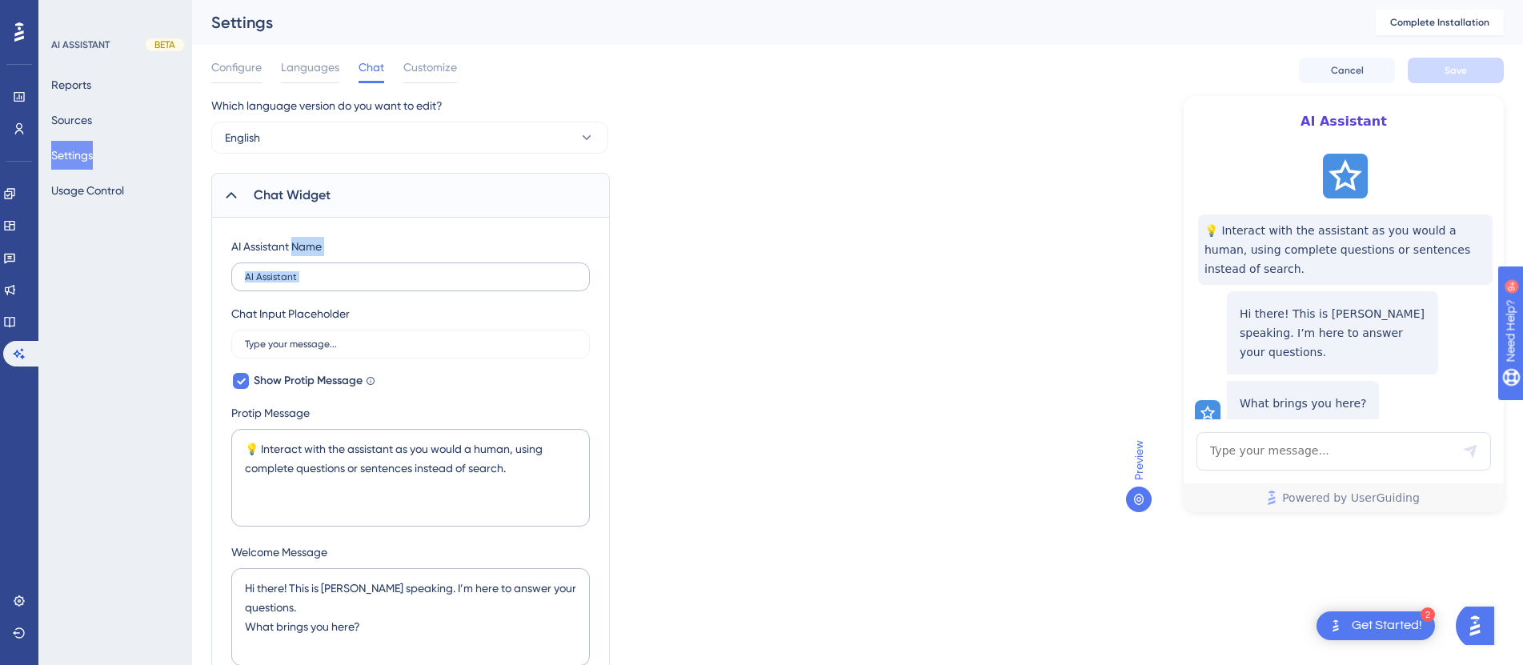
click at [379, 271] on input "AI Assistant" at bounding box center [410, 276] width 331 height 11
click at [379, 269] on label "AI Assistant" at bounding box center [410, 277] width 359 height 29
click at [379, 271] on input "AI Assistant" at bounding box center [410, 276] width 331 height 11
click at [355, 244] on div "AI Assistant Name AI Assistant" at bounding box center [410, 264] width 359 height 54
click at [319, 278] on input "AI Assistant" at bounding box center [410, 276] width 331 height 11
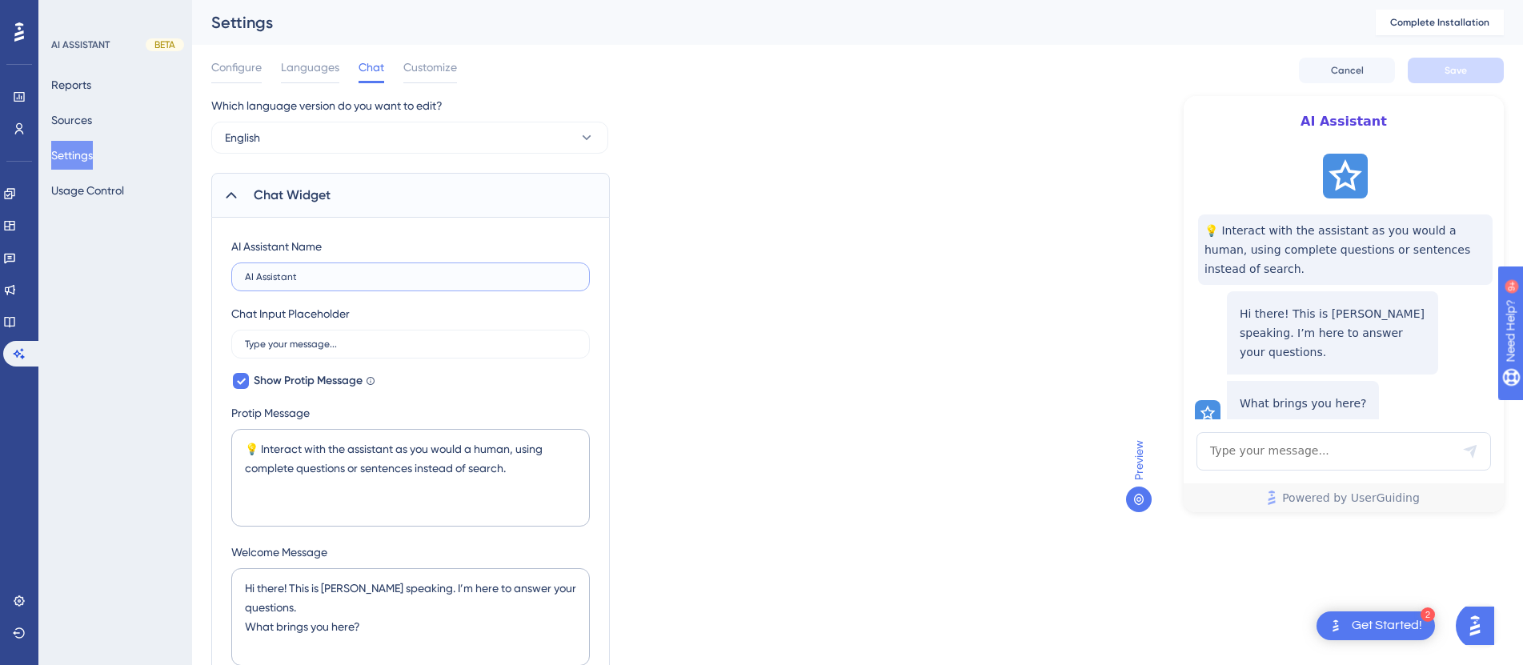
click at [319, 278] on input "AI Assistant" at bounding box center [410, 276] width 331 height 11
